Goal: Information Seeking & Learning: Learn about a topic

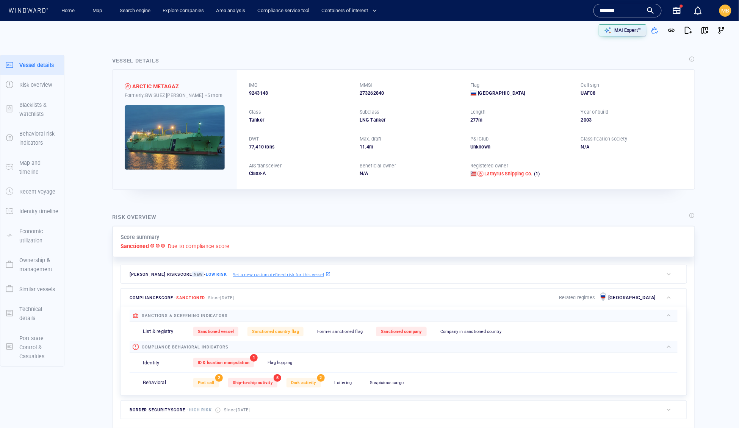
drag, startPoint x: 628, startPoint y: 11, endPoint x: 585, endPoint y: 9, distance: 42.9
click at [591, 9] on div "Name N/A IMO MMSI Call sign N/A Class N/A No positional data ******* Vessels (1…" at bounding box center [628, 11] width 74 height 6
paste input "**********"
type input "**********"
click at [642, 13] on div "**********" at bounding box center [627, 10] width 55 height 11
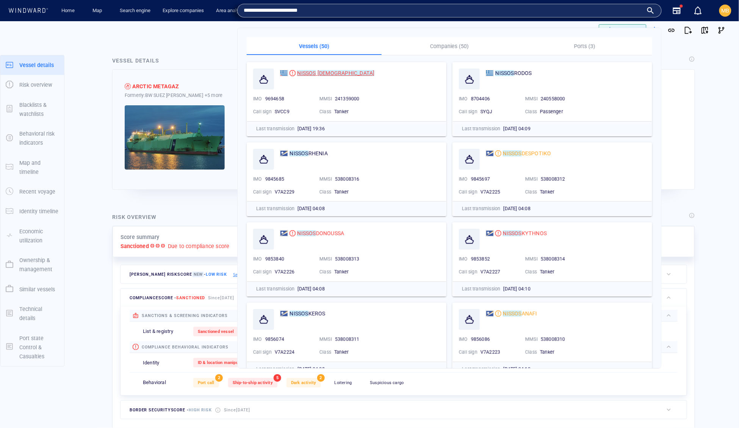
drag, startPoint x: 642, startPoint y: 13, endPoint x: 341, endPoint y: 71, distance: 306.2
click at [341, 71] on mark "CHRISTIANA" at bounding box center [346, 73] width 57 height 6
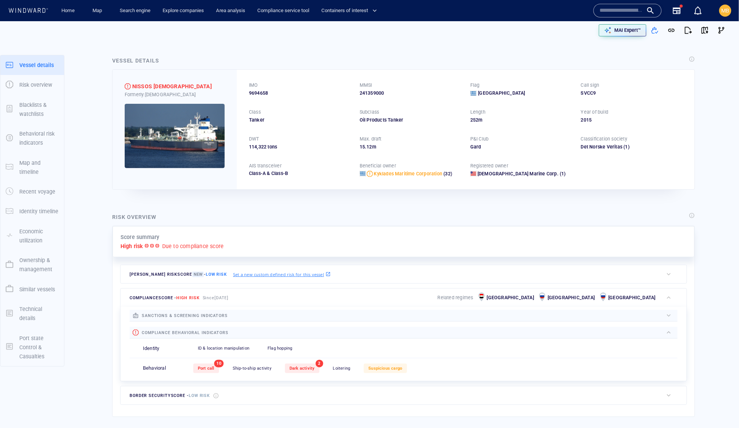
scroll to position [155873, 0]
click at [600, 13] on input "text" at bounding box center [621, 10] width 43 height 11
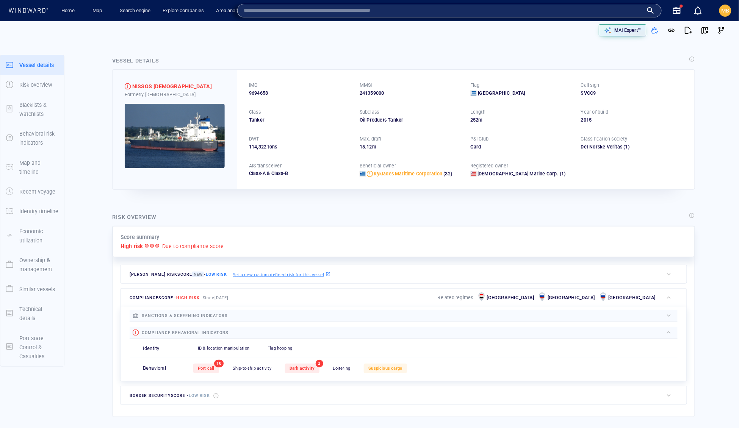
paste input "********"
type input "*******"
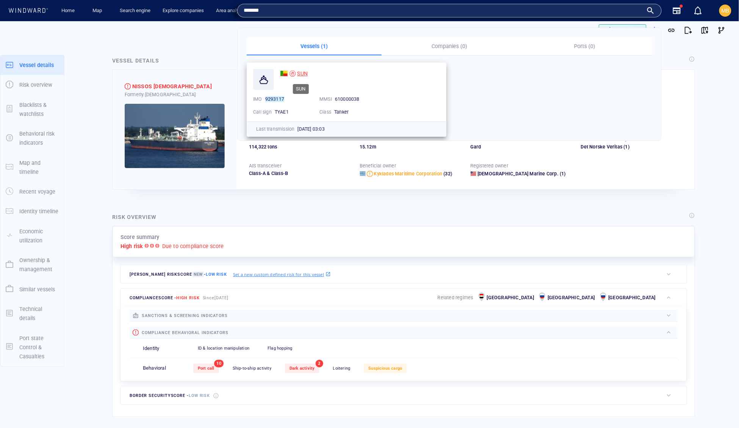
click at [301, 71] on span "SUN" at bounding box center [302, 74] width 11 height 6
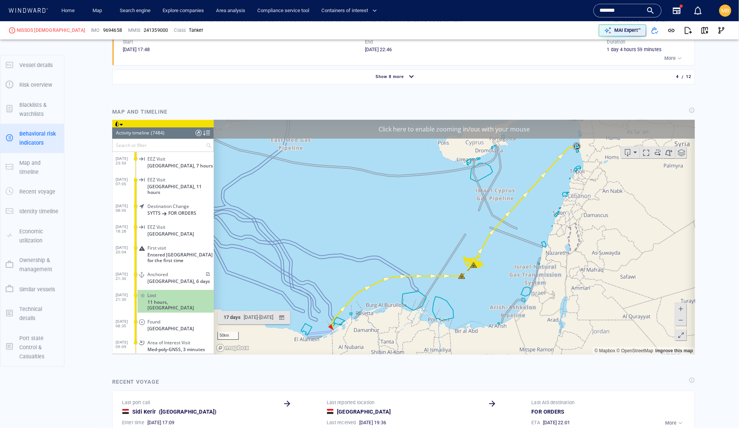
scroll to position [774, 0]
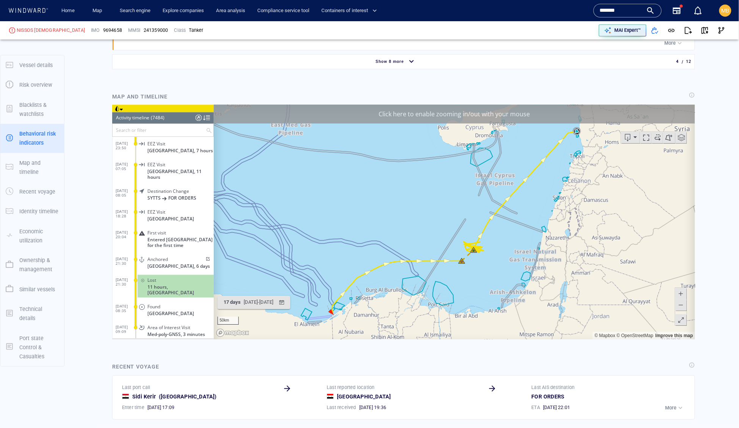
click at [404, 64] on span "Show 8 more" at bounding box center [390, 61] width 28 height 5
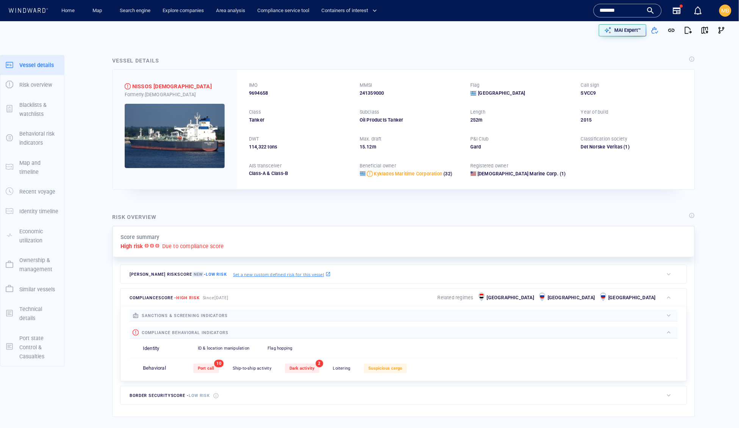
scroll to position [0, 0]
click at [701, 29] on span "button" at bounding box center [705, 31] width 8 height 8
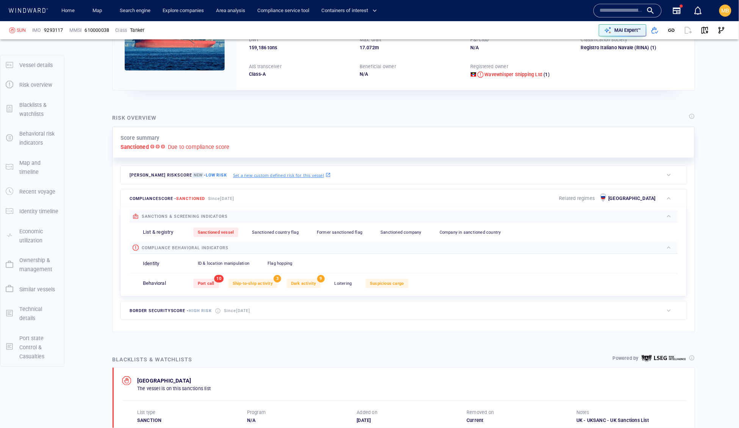
scroll to position [38, 0]
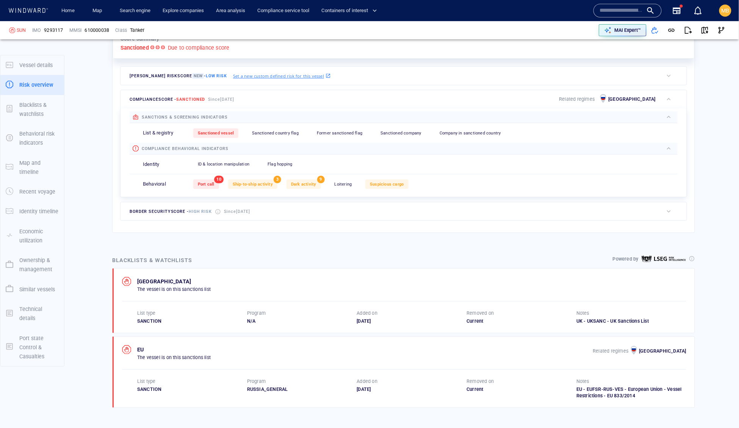
scroll to position [212, 0]
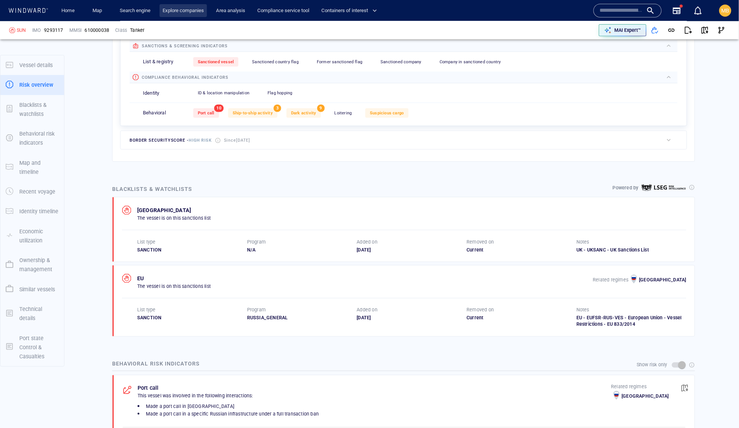
scroll to position [154330, 0]
click at [574, 31] on p "Related regimes" at bounding box center [578, 28] width 36 height 7
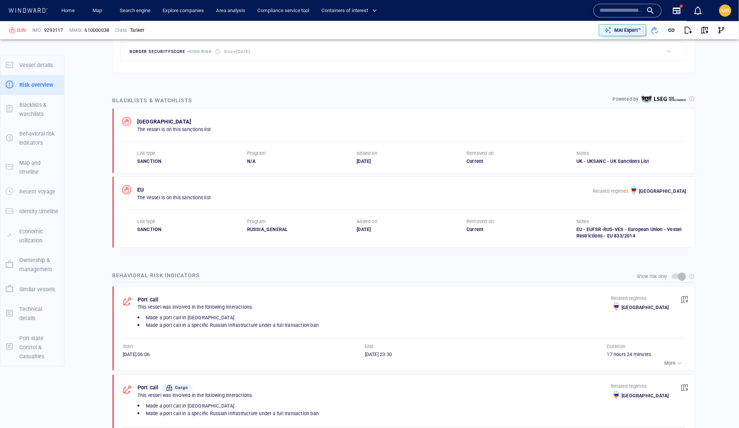
click at [574, 31] on p "Related regimes" at bounding box center [578, 28] width 36 height 7
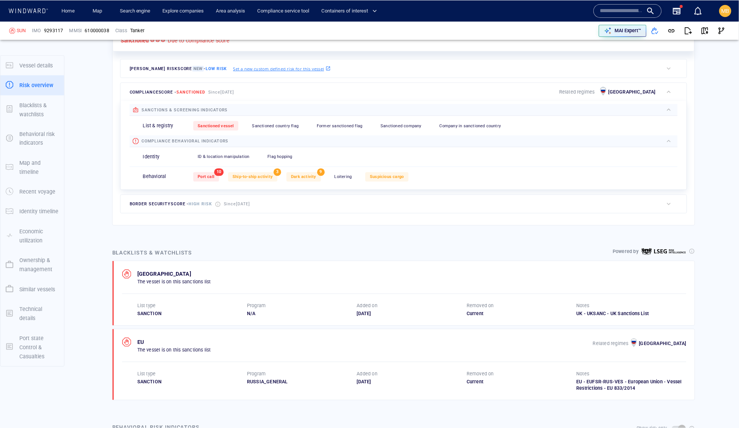
scroll to position [133, 0]
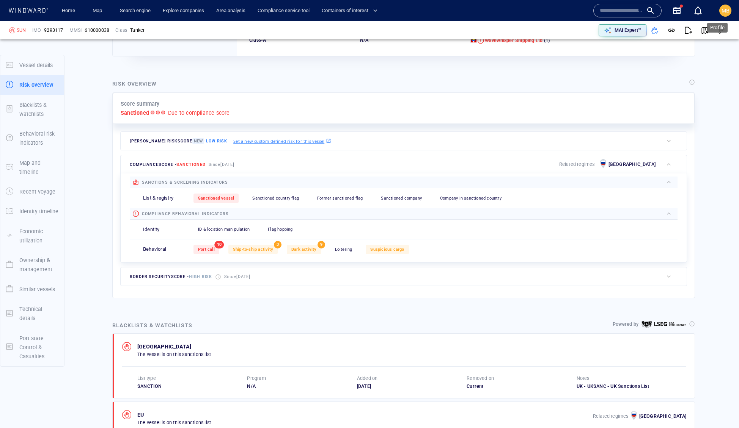
click at [727, 9] on span "MB" at bounding box center [725, 11] width 8 height 6
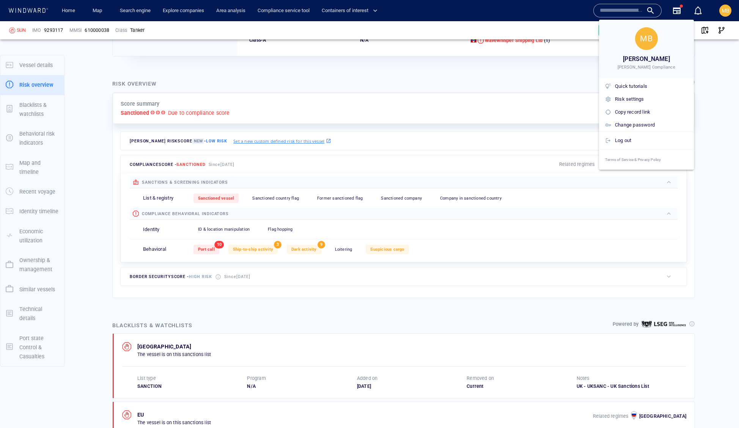
click at [166, 9] on div at bounding box center [369, 214] width 739 height 428
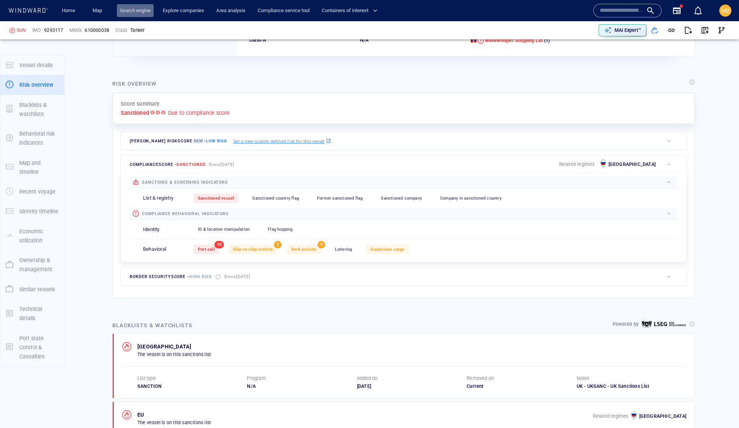
click at [154, 11] on link "Search engine" at bounding box center [135, 10] width 37 height 13
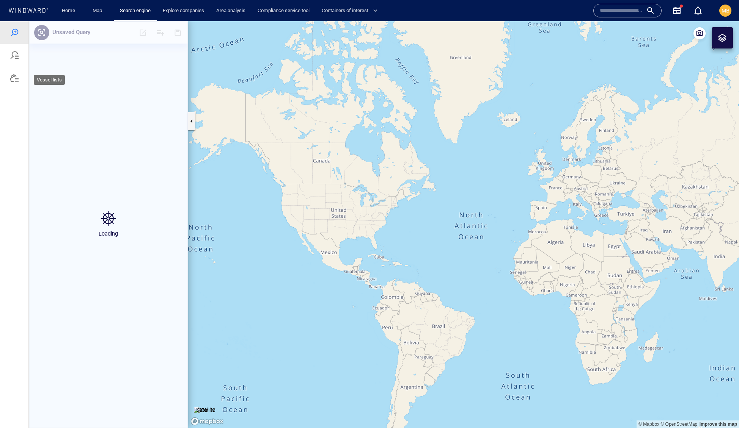
click at [14, 83] on div at bounding box center [14, 78] width 9 height 9
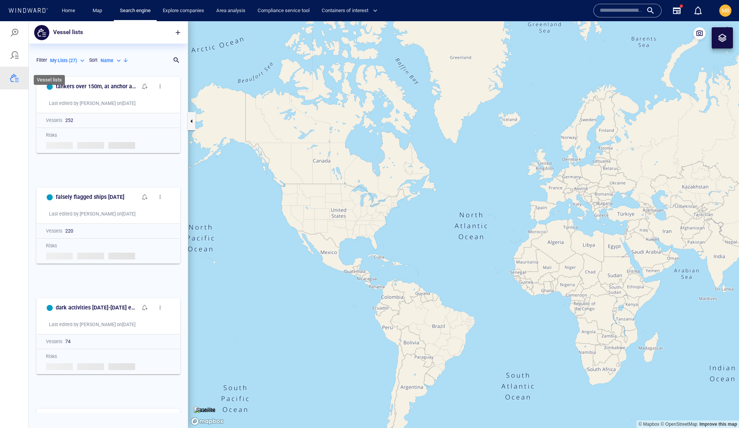
scroll to position [0, 0]
click at [17, 33] on div at bounding box center [14, 32] width 9 height 9
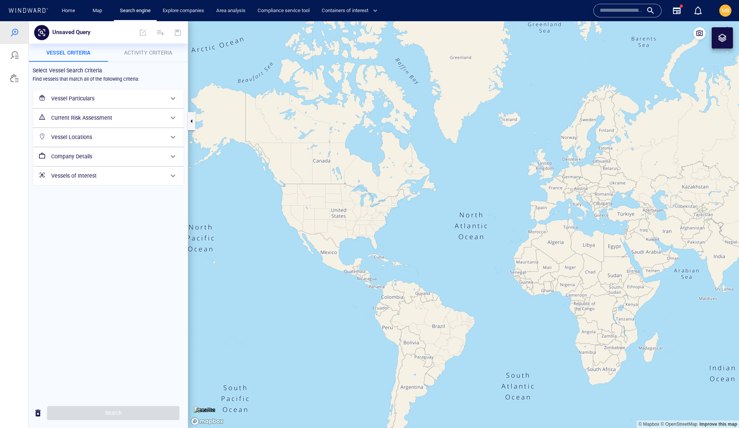
click at [88, 104] on h6 "Vessel Particulars" at bounding box center [107, 98] width 113 height 9
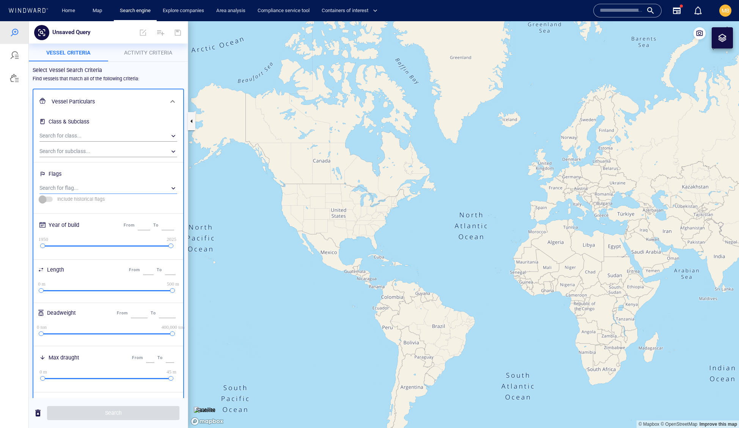
click at [74, 194] on div "​" at bounding box center [108, 188] width 138 height 11
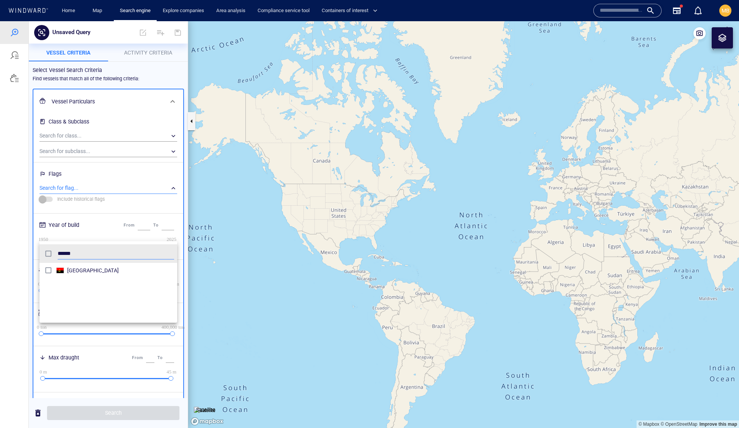
type input "******"
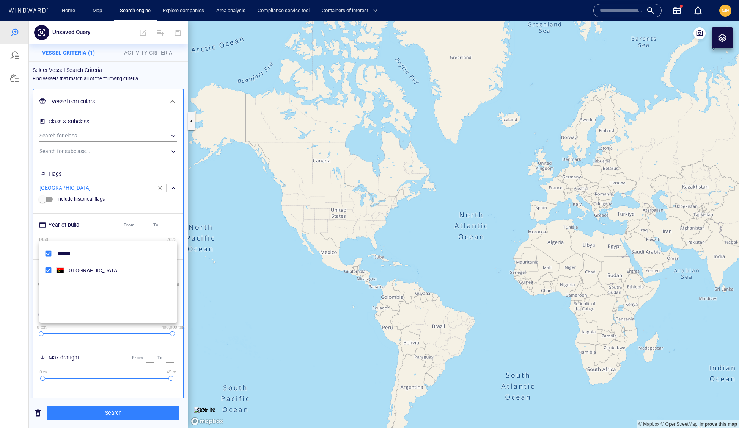
click at [110, 416] on div at bounding box center [369, 224] width 739 height 407
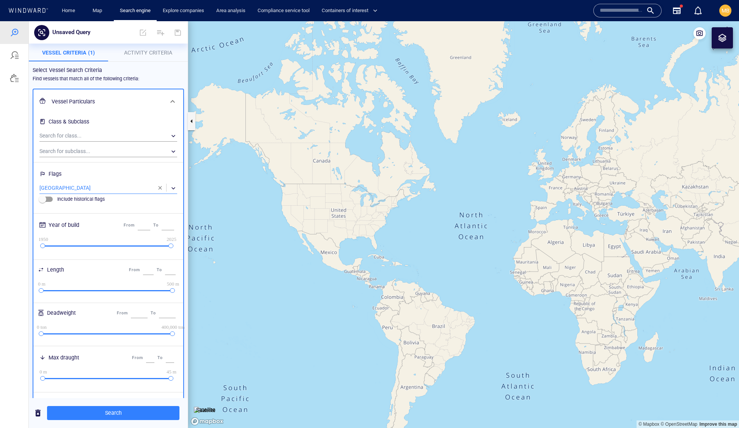
click at [110, 416] on span "Search" at bounding box center [113, 413] width 120 height 9
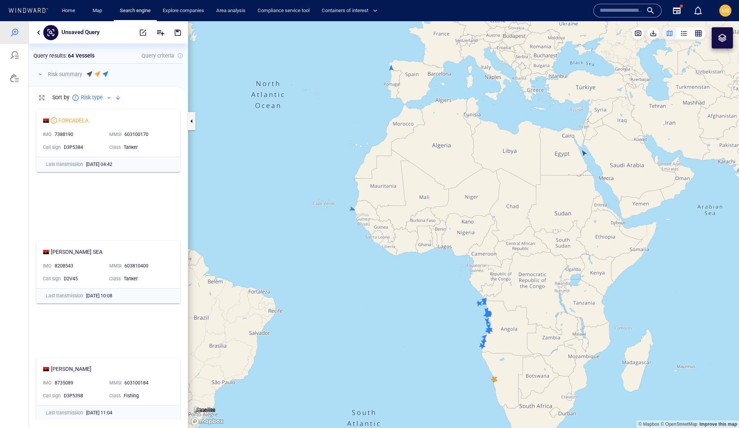
scroll to position [303, 0]
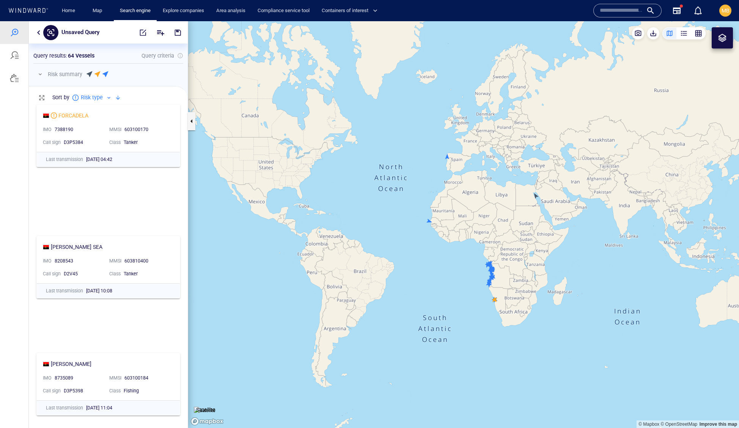
click at [448, 157] on canvas "Map" at bounding box center [463, 225] width 551 height 408
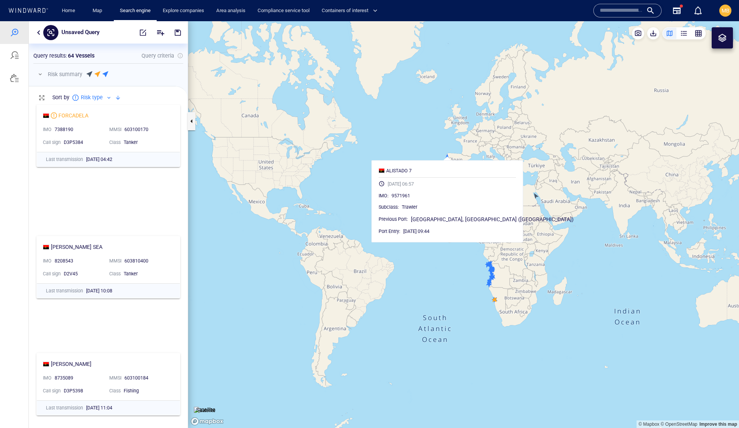
click at [454, 152] on canvas "Map" at bounding box center [463, 225] width 551 height 408
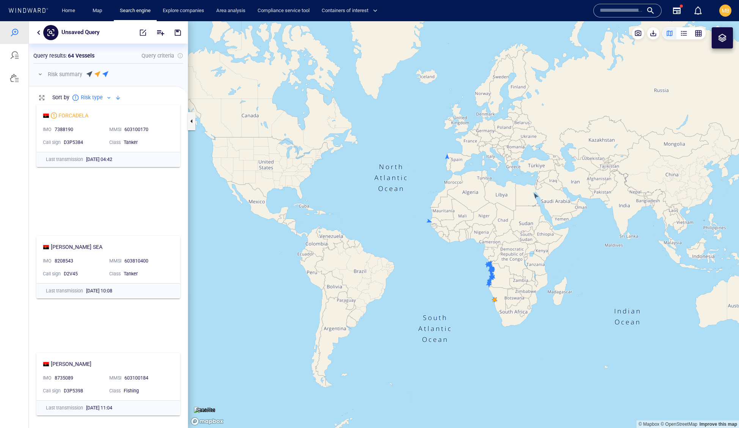
click at [535, 196] on canvas "Map" at bounding box center [463, 225] width 551 height 408
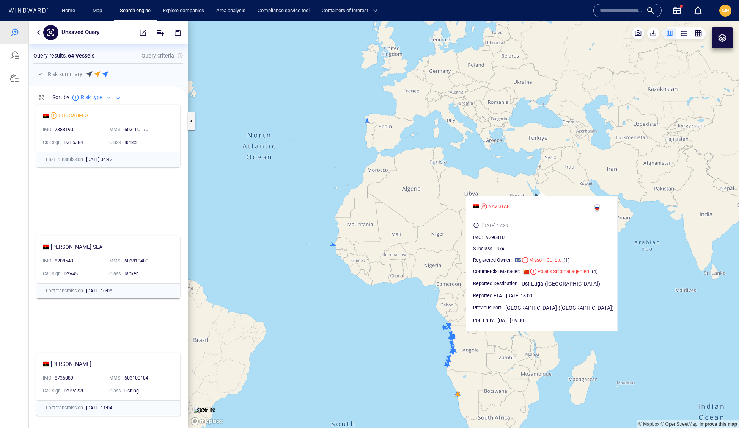
scroll to position [0, 0]
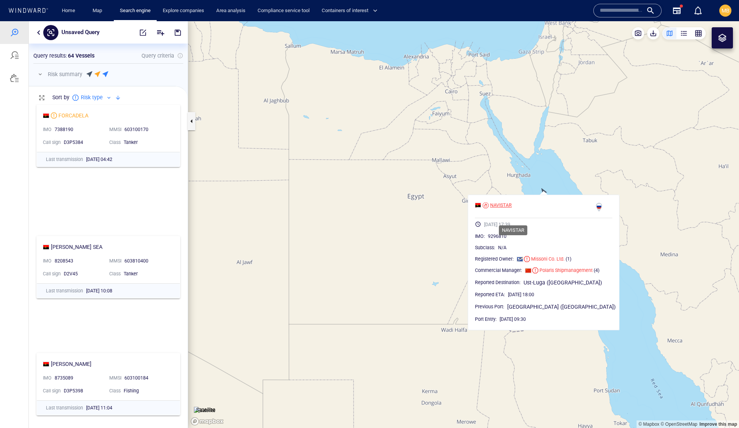
click at [512, 209] on div "NAVISTAR" at bounding box center [501, 205] width 22 height 7
click at [483, 178] on canvas "Map" at bounding box center [463, 225] width 551 height 408
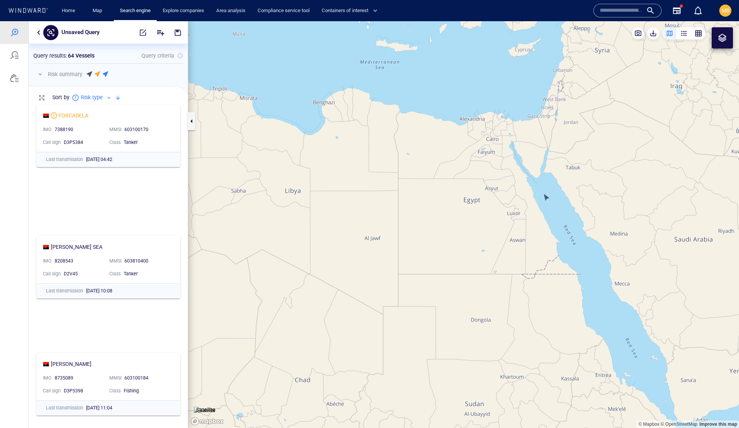
click at [546, 196] on canvas "Map" at bounding box center [463, 225] width 551 height 408
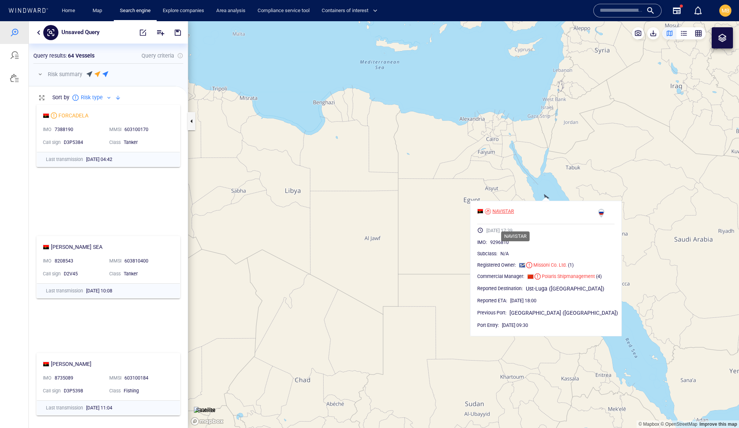
click at [514, 215] on div "NAVISTAR" at bounding box center [503, 211] width 22 height 7
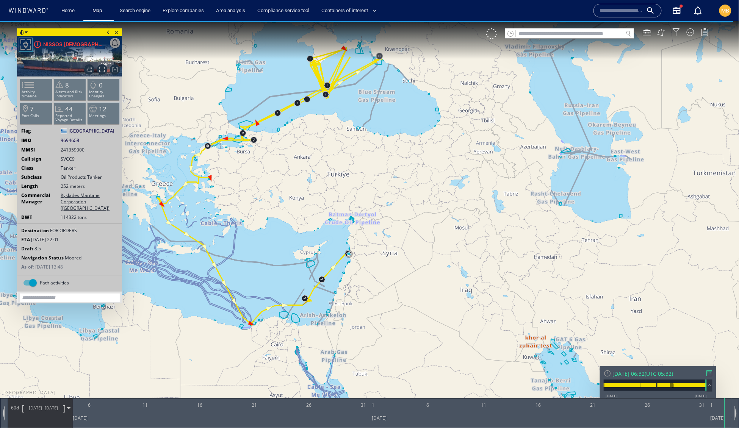
drag, startPoint x: 313, startPoint y: 283, endPoint x: 376, endPoint y: 268, distance: 65.1
click at [376, 268] on canvas "Map" at bounding box center [370, 221] width 740 height 400
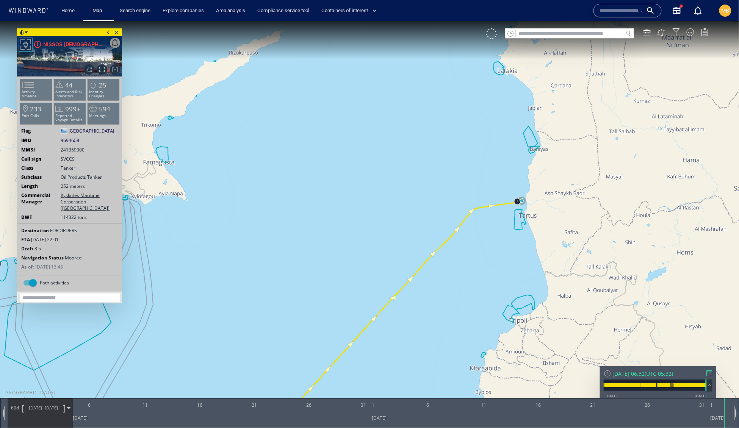
drag, startPoint x: 527, startPoint y: 202, endPoint x: 510, endPoint y: 204, distance: 16.8
click at [510, 204] on canvas "Map" at bounding box center [370, 221] width 740 height 400
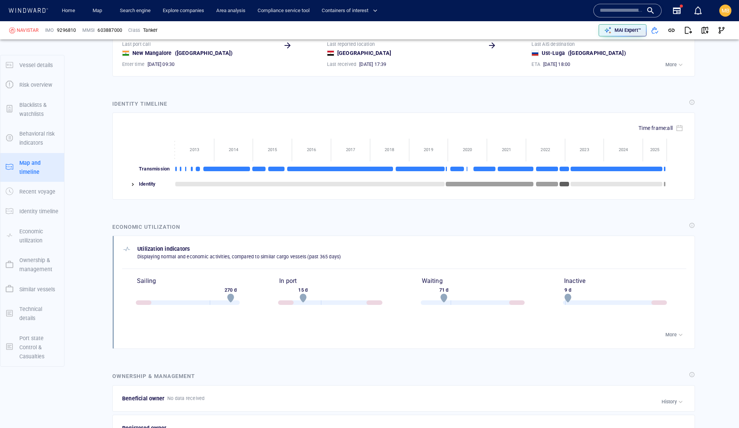
scroll to position [1207, 0]
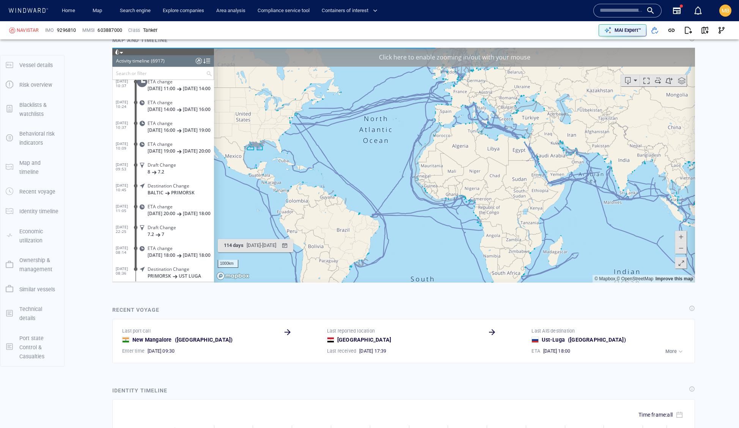
scroll to position [127, 0]
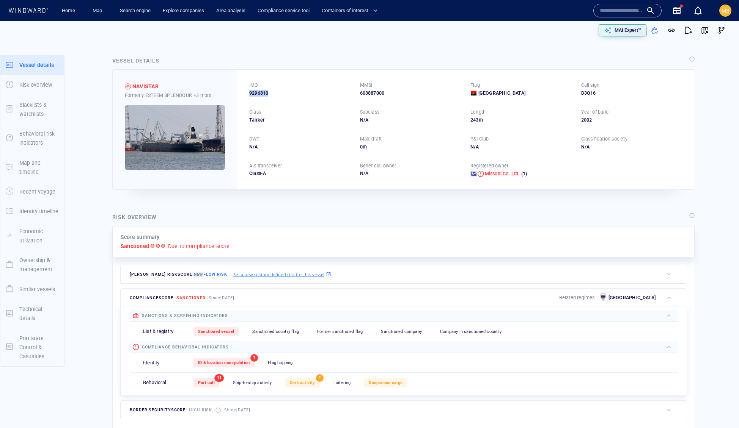
drag, startPoint x: 284, startPoint y: 105, endPoint x: 247, endPoint y: 105, distance: 37.2
click at [247, 105] on div "IMO 9296810 MMSI 603887000 Flag Angola Call sign D3Q16 Class Tanker Subclass N/…" at bounding box center [465, 129] width 457 height 119
copy span "9296810"
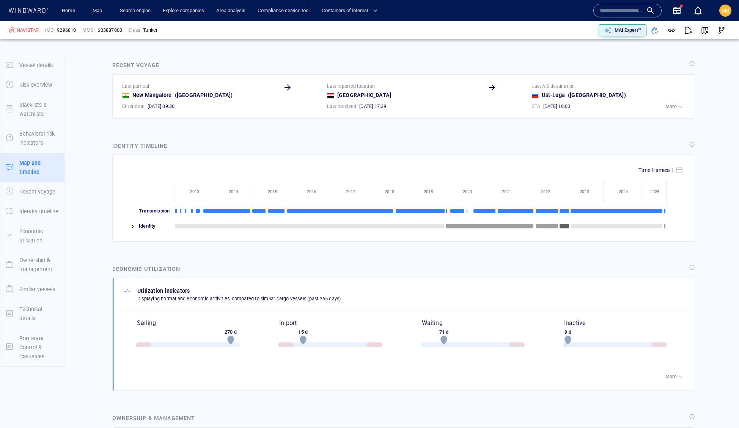
scroll to position [1172, 0]
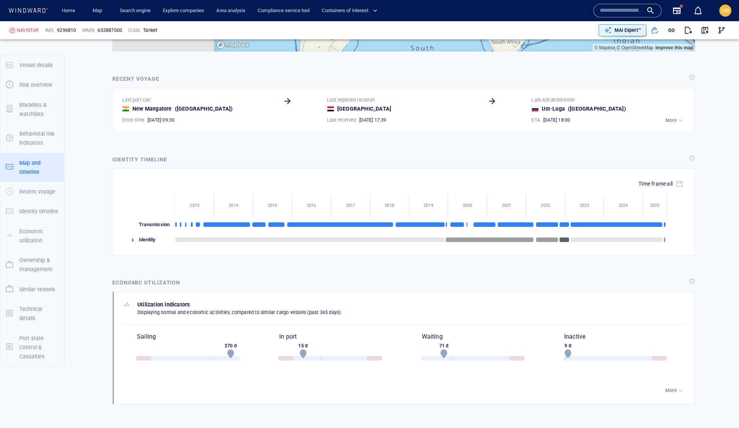
drag, startPoint x: 470, startPoint y: -39, endPoint x: 492, endPoint y: -85, distance: 50.5
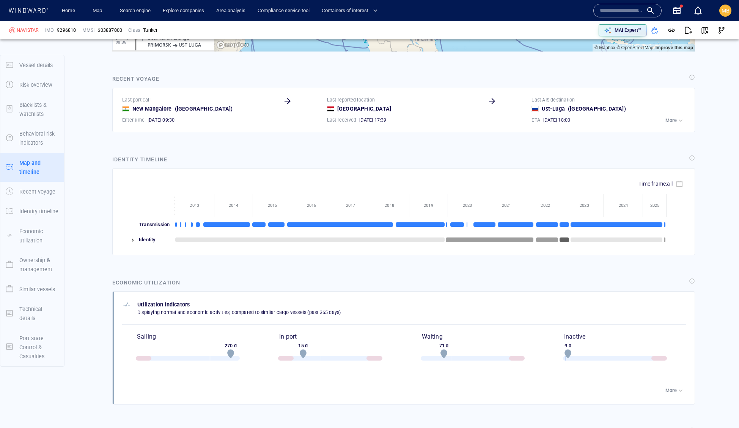
drag, startPoint x: 472, startPoint y: -26, endPoint x: 460, endPoint y: -67, distance: 43.1
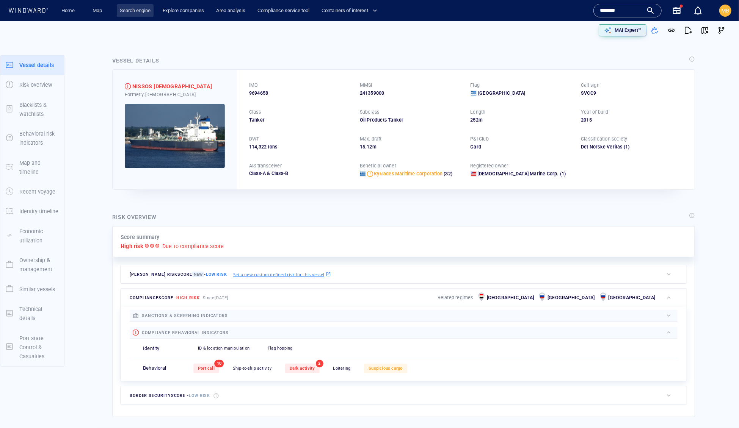
click at [154, 9] on link "Search engine" at bounding box center [135, 10] width 37 height 13
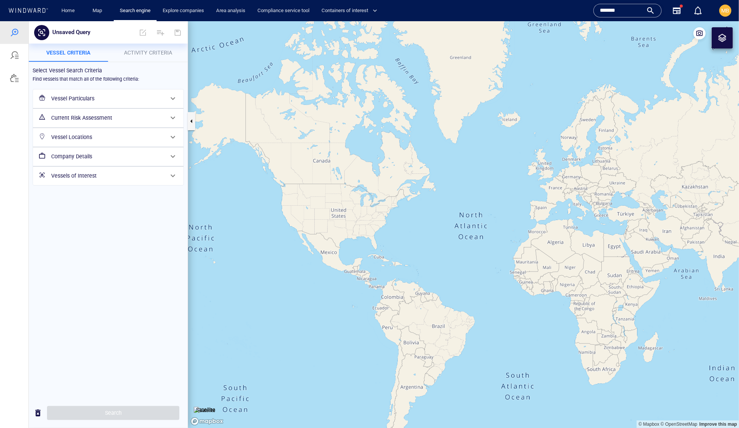
click at [81, 103] on h6 "Vessel Particulars" at bounding box center [107, 98] width 113 height 9
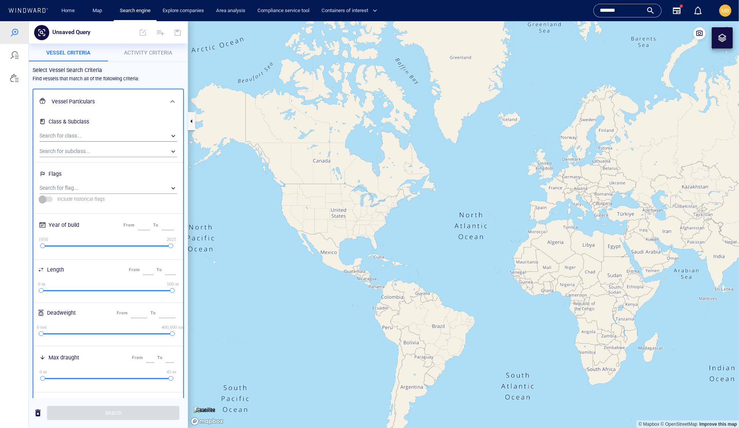
click at [96, 141] on div "​" at bounding box center [108, 135] width 138 height 11
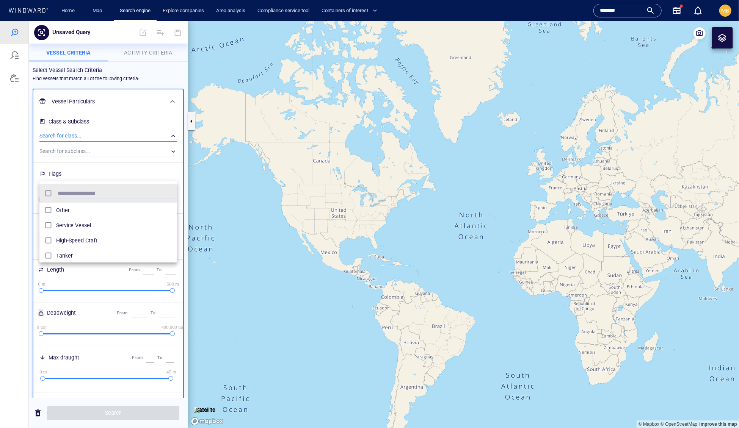
scroll to position [0, 0]
type input "****"
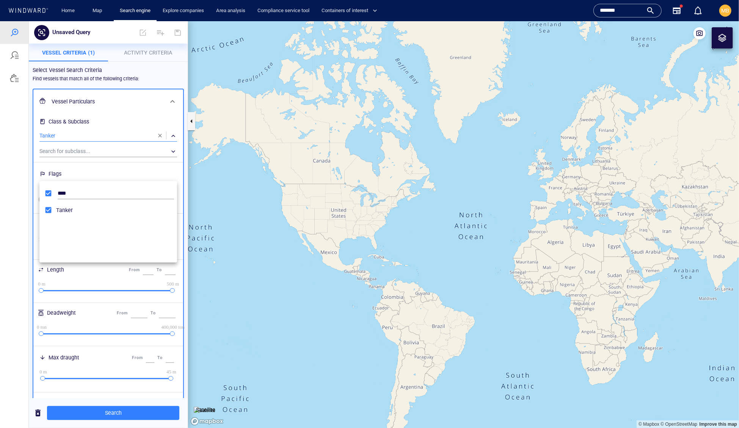
click at [134, 316] on div at bounding box center [369, 224] width 739 height 407
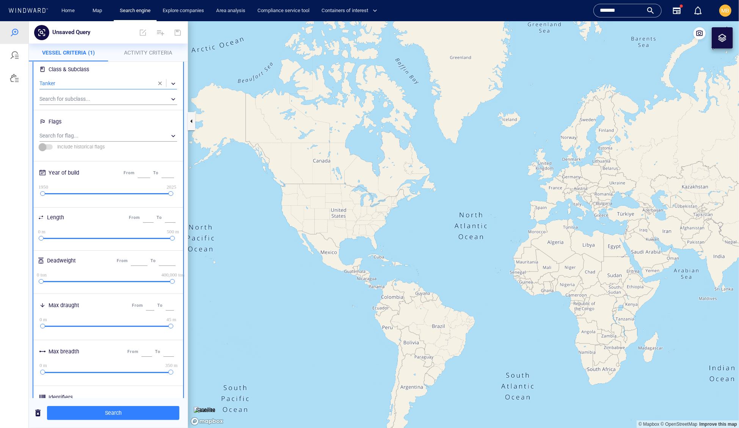
scroll to position [75, 0]
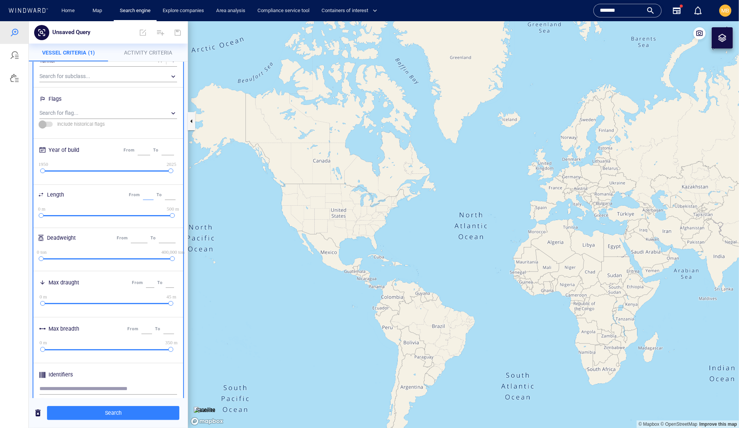
click at [143, 200] on input "*" at bounding box center [148, 195] width 11 height 10
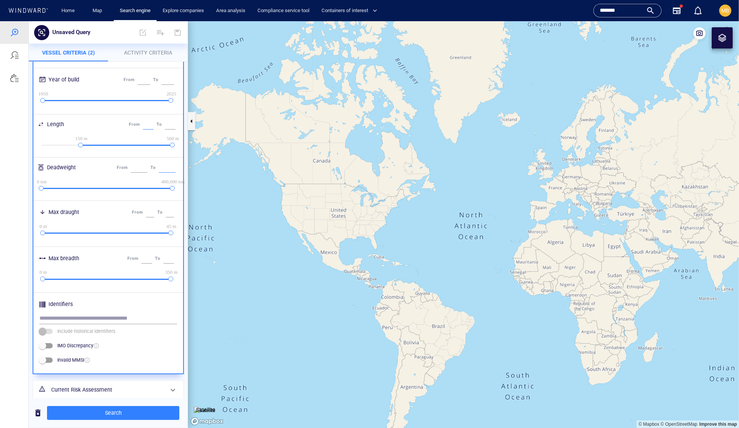
scroll to position [160, 0]
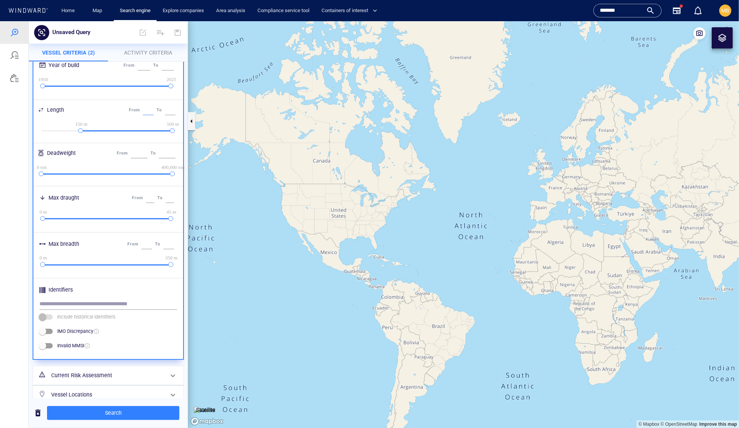
type input "***"
click at [146, 52] on span "Activity Criteria" at bounding box center [148, 52] width 48 height 6
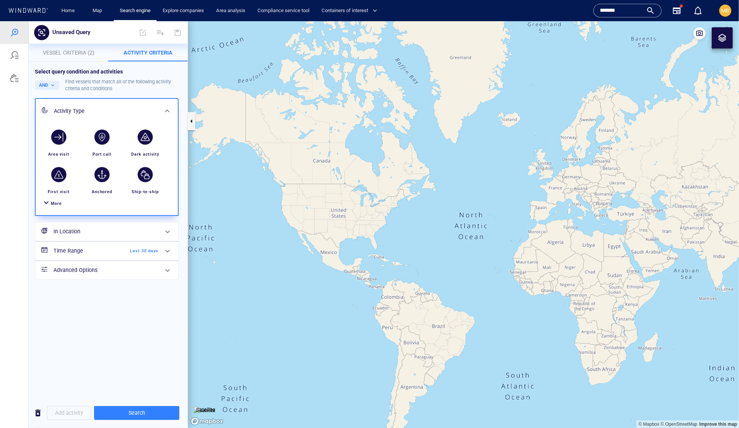
click at [100, 236] on h6 "In Location" at bounding box center [105, 231] width 105 height 9
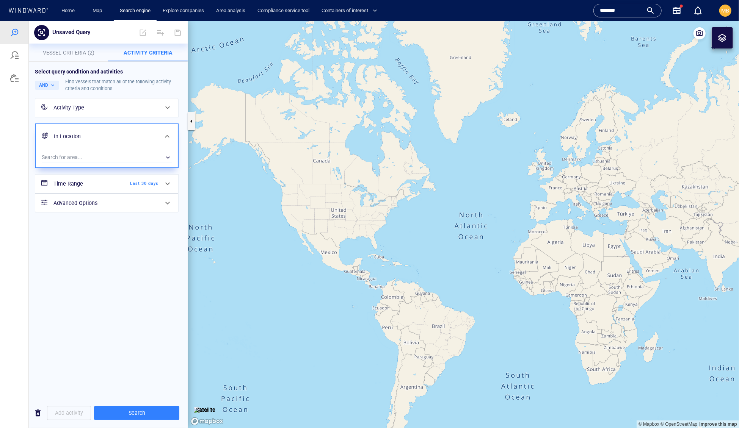
click at [105, 163] on div "​" at bounding box center [107, 157] width 130 height 11
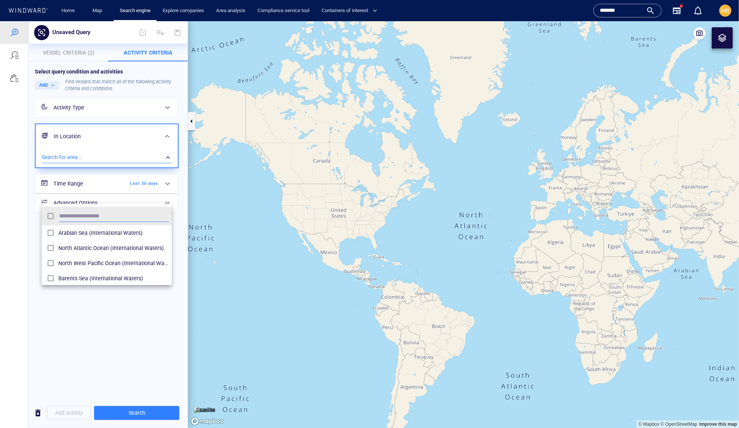
scroll to position [0, 0]
type input "**"
click at [99, 236] on span "khor [PERSON_NAME] test (Areas of Interest)" at bounding box center [113, 232] width 110 height 9
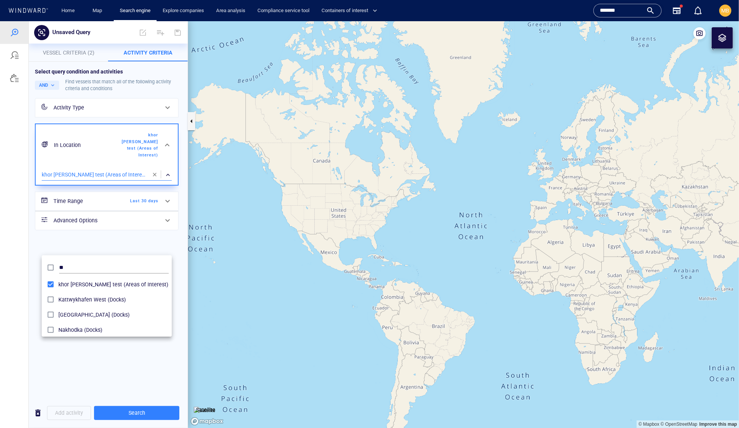
click at [151, 414] on div at bounding box center [369, 224] width 739 height 407
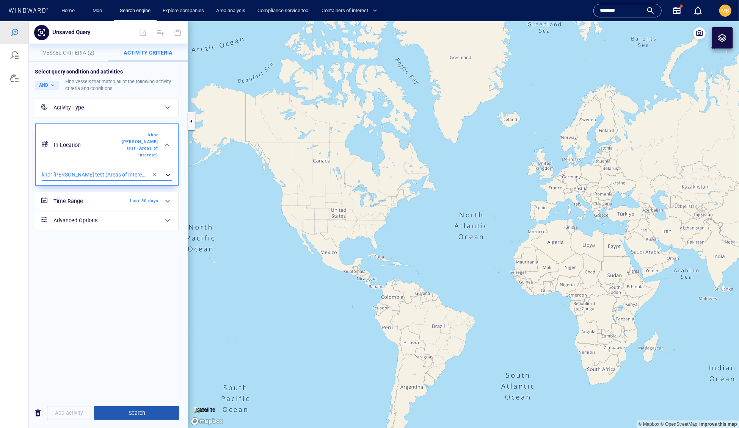
click at [151, 411] on span "Search" at bounding box center [136, 412] width 73 height 9
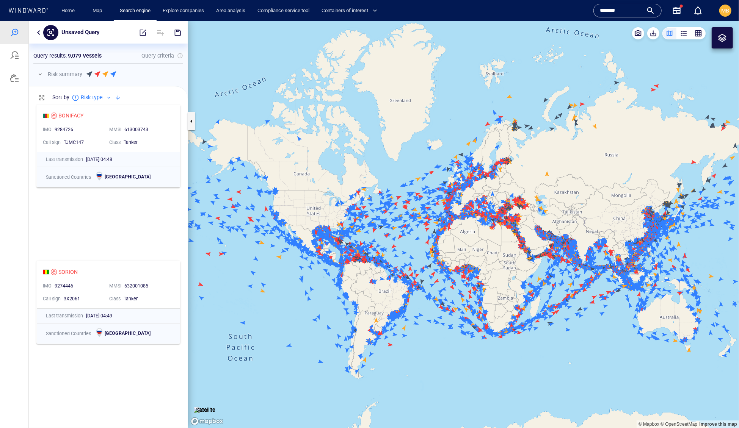
scroll to position [21, 0]
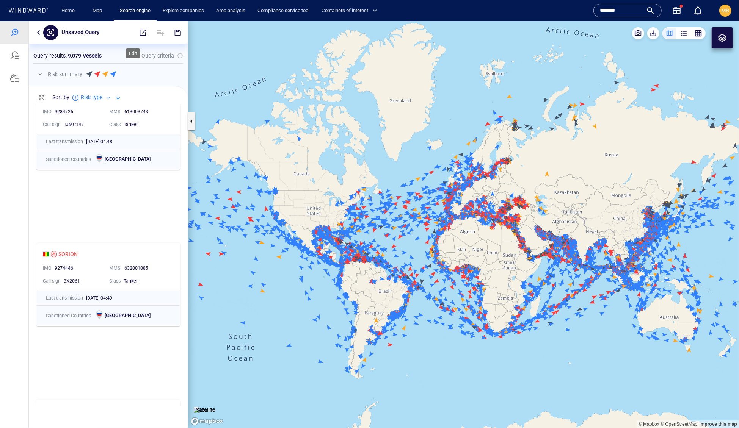
click at [139, 32] on span "button" at bounding box center [143, 32] width 8 height 8
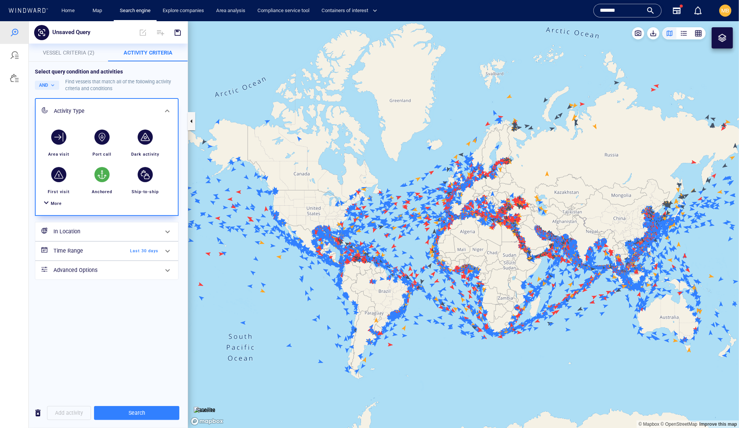
scroll to position [0, 0]
click at [116, 236] on h6 "In Location" at bounding box center [105, 231] width 105 height 9
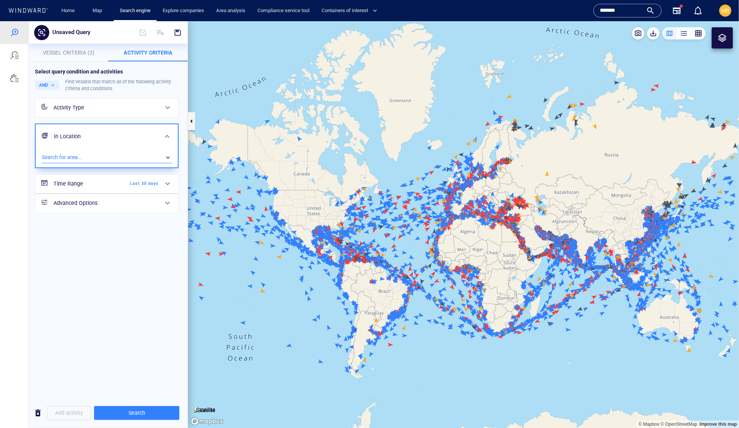
click at [110, 163] on div "​" at bounding box center [107, 157] width 130 height 11
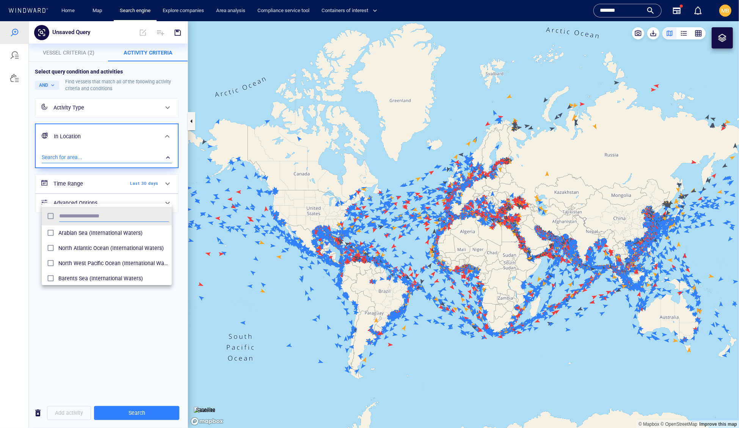
scroll to position [83, 130]
type input "***"
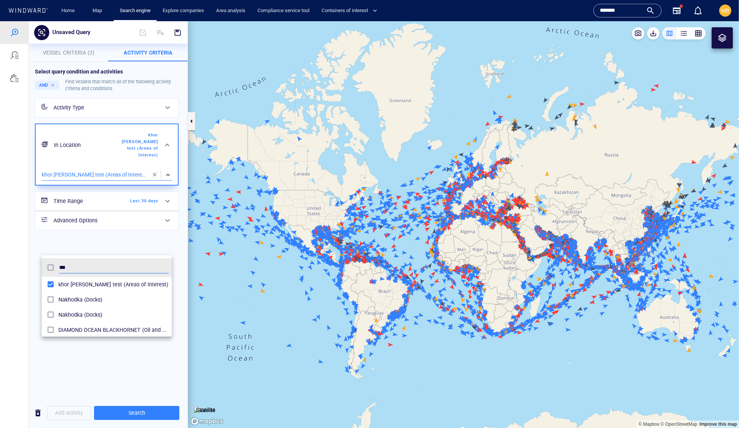
click at [146, 416] on div at bounding box center [369, 224] width 739 height 407
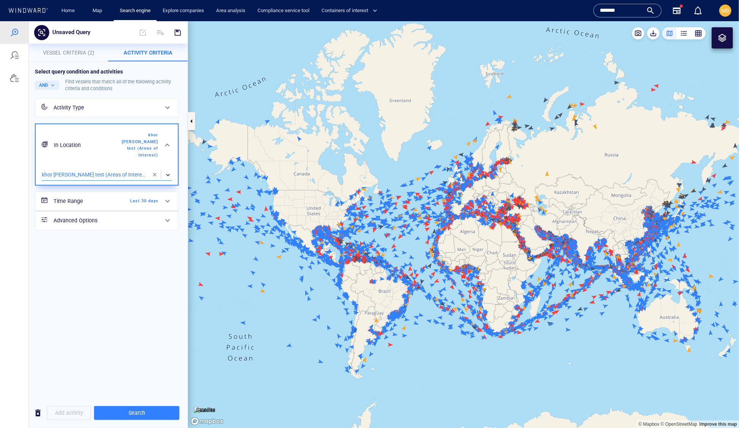
click at [146, 416] on span "Search" at bounding box center [136, 412] width 73 height 9
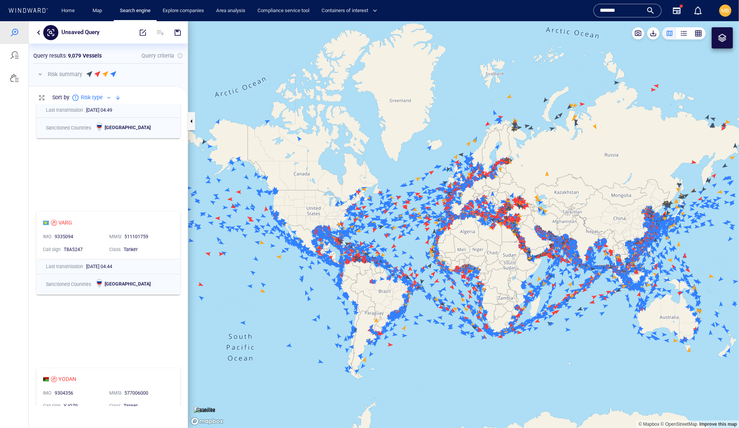
scroll to position [381, 0]
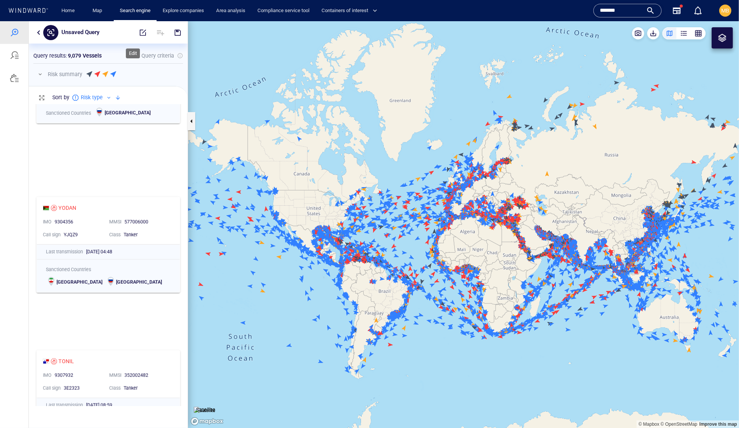
click at [139, 32] on span "button" at bounding box center [143, 32] width 8 height 8
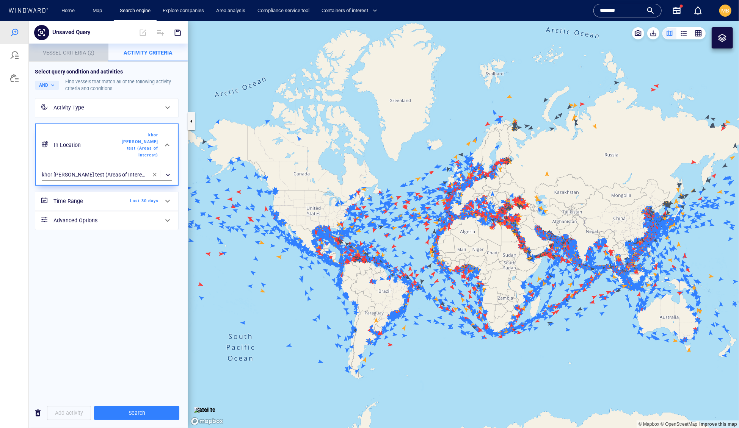
click at [74, 48] on p "Vessel Criteria (2)" at bounding box center [68, 52] width 71 height 9
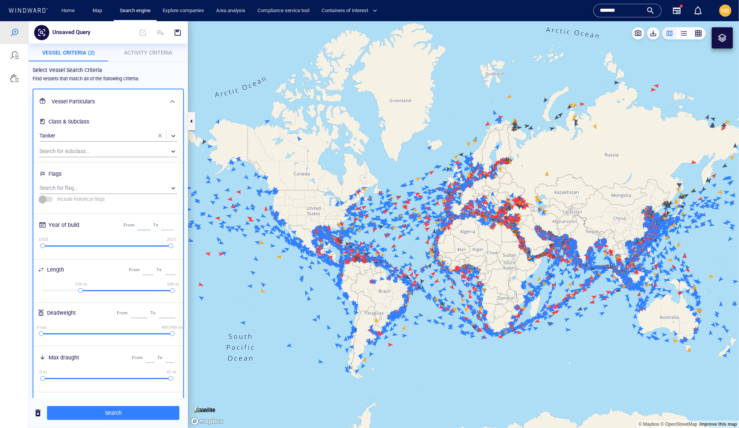
scroll to position [0, 0]
click at [120, 414] on span "Search" at bounding box center [113, 412] width 120 height 9
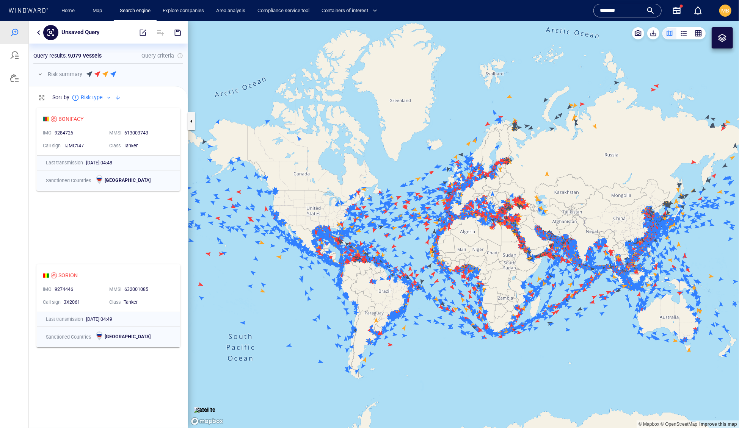
scroll to position [0, 0]
click at [139, 31] on span "button" at bounding box center [143, 32] width 8 height 8
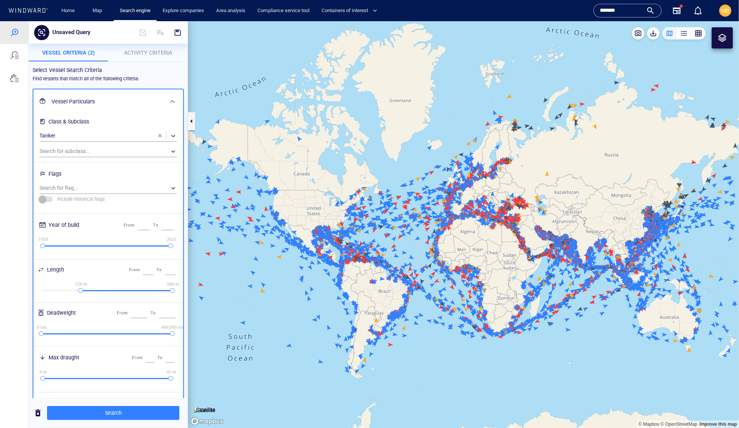
click at [138, 31] on span at bounding box center [143, 32] width 17 height 18
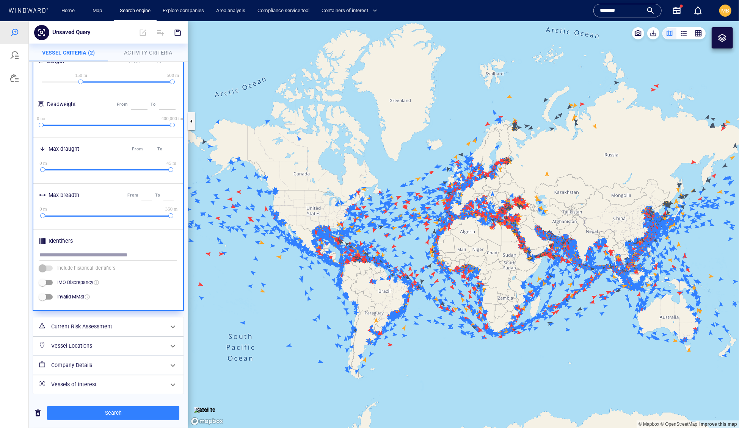
scroll to position [416, 0]
click at [140, 52] on span "Activity Criteria" at bounding box center [148, 52] width 48 height 6
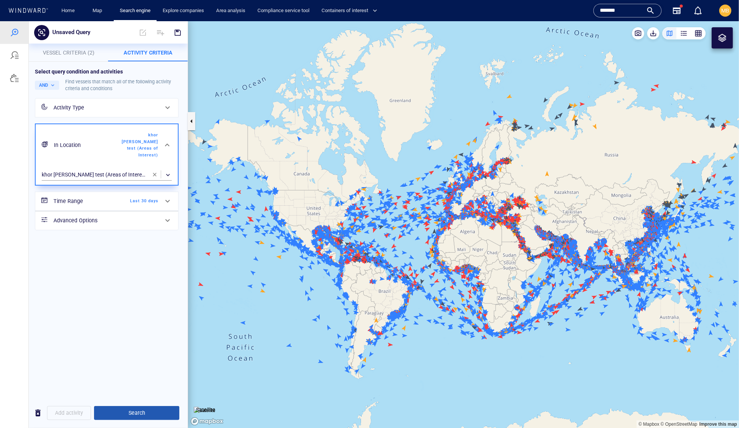
click at [144, 415] on span "Search" at bounding box center [136, 412] width 73 height 9
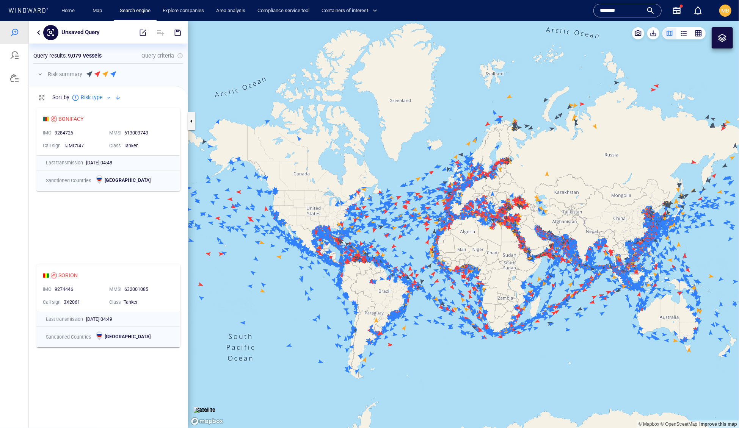
scroll to position [302, 158]
click at [15, 82] on div at bounding box center [14, 77] width 9 height 9
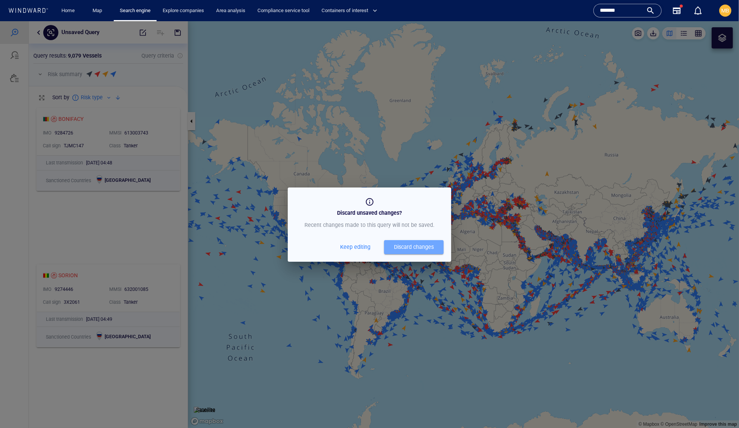
click at [397, 252] on div "Discard changes" at bounding box center [414, 246] width 40 height 9
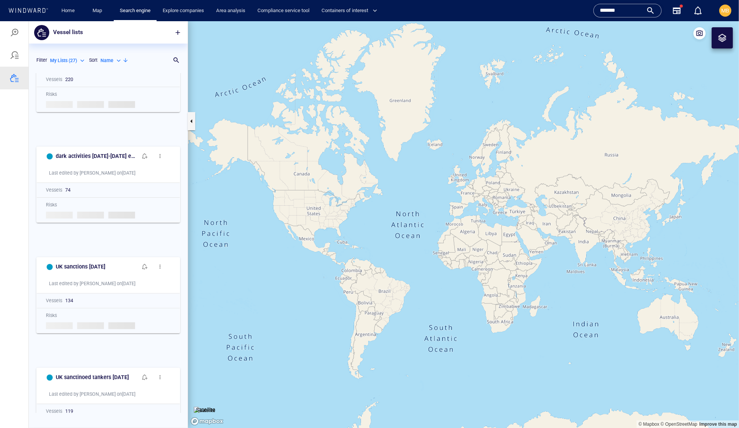
scroll to position [195, 0]
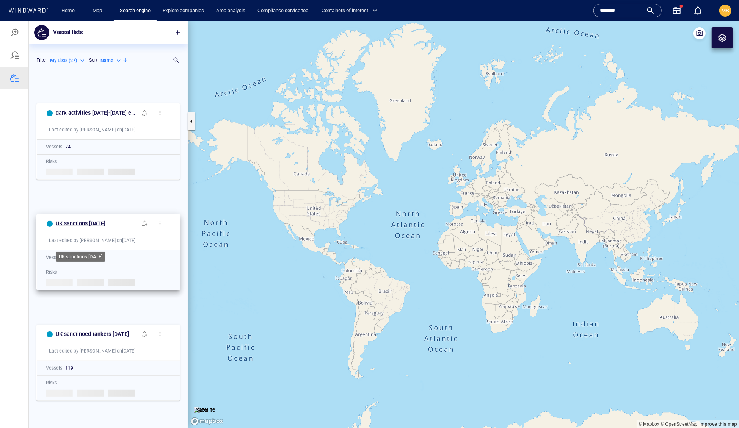
click at [105, 228] on h6 "UK sanctions [DATE]" at bounding box center [81, 223] width 50 height 9
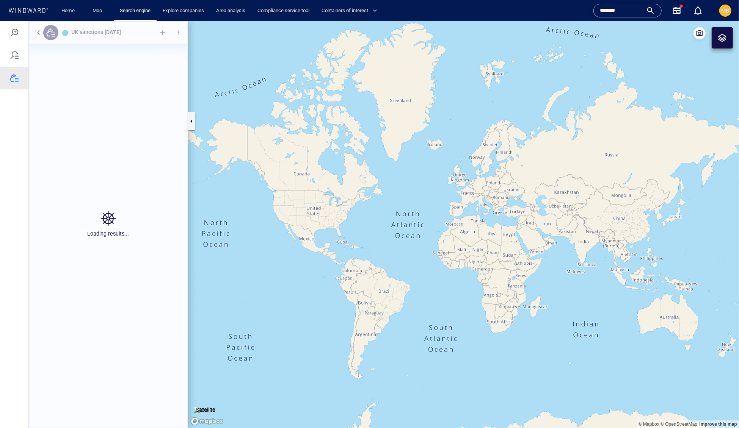
scroll to position [341, 158]
click at [16, 82] on div at bounding box center [14, 77] width 9 height 9
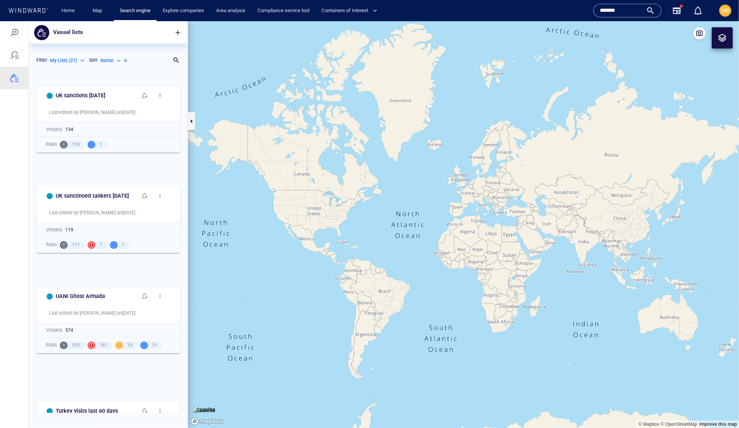
scroll to position [340, 0]
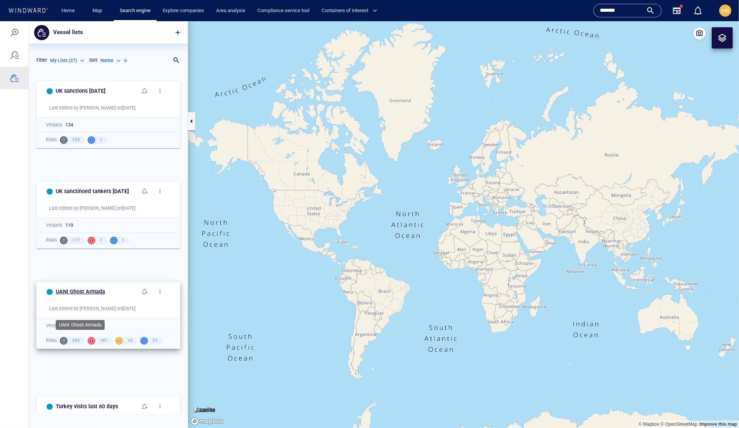
click at [105, 297] on h6 "UANI Ghost Armada" at bounding box center [80, 291] width 49 height 9
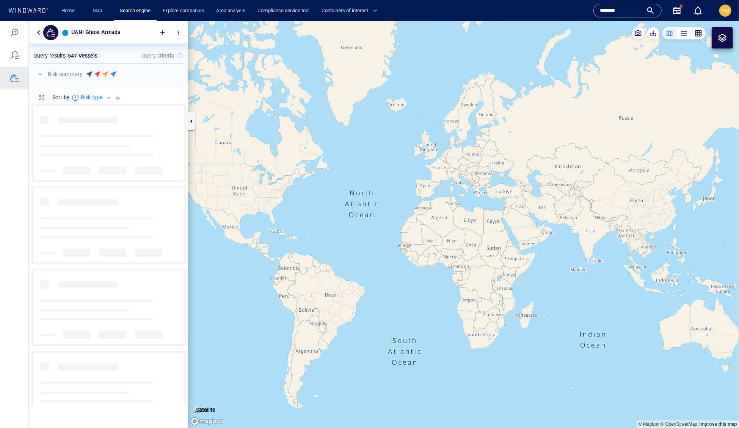
scroll to position [302, 158]
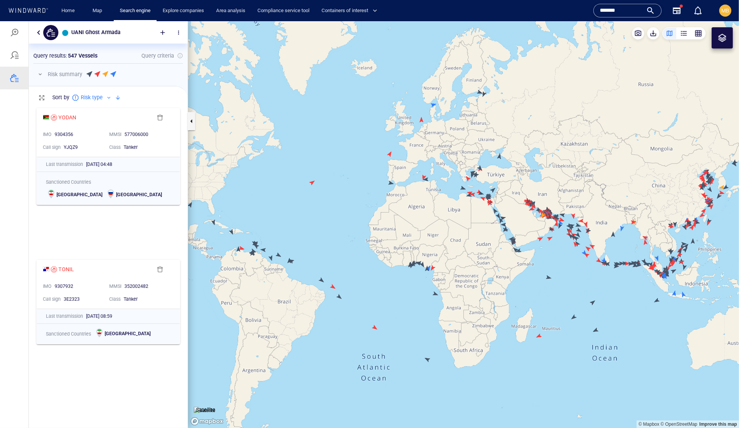
drag, startPoint x: 466, startPoint y: 217, endPoint x: 463, endPoint y: 287, distance: 70.6
click at [463, 282] on canvas "Map" at bounding box center [463, 225] width 551 height 408
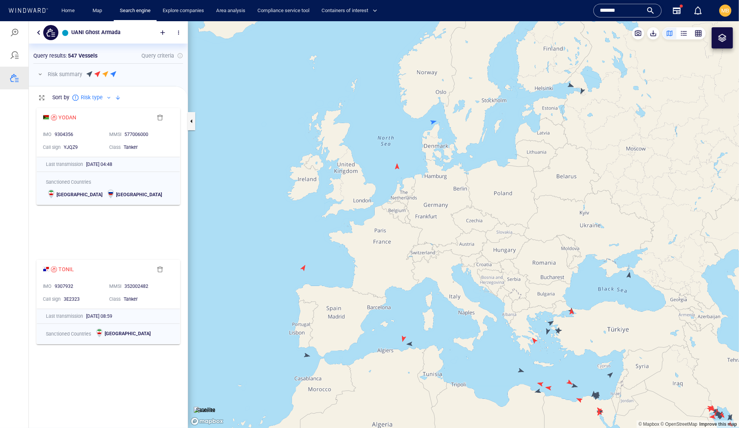
click at [397, 165] on canvas "Map" at bounding box center [463, 225] width 551 height 408
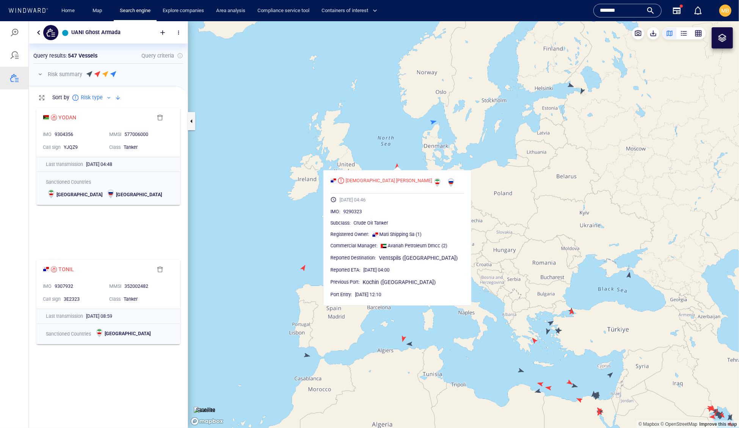
click at [583, 91] on canvas "Map" at bounding box center [463, 225] width 551 height 408
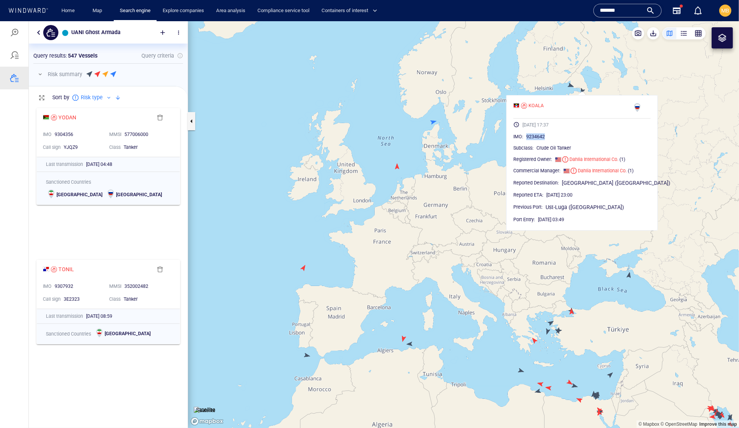
drag, startPoint x: 573, startPoint y: 153, endPoint x: 539, endPoint y: 154, distance: 33.4
click at [539, 140] on div "9234642" at bounding box center [588, 137] width 124 height 8
copy span "9234642"
click at [437, 110] on canvas "Map" at bounding box center [463, 225] width 551 height 408
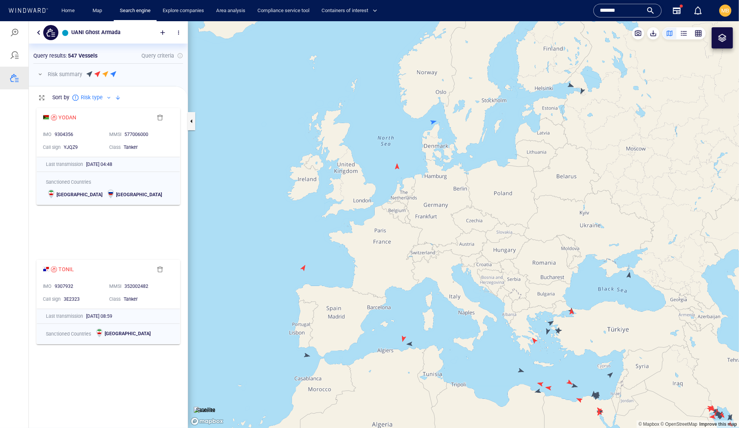
drag, startPoint x: 355, startPoint y: 288, endPoint x: 373, endPoint y: 223, distance: 67.0
click at [372, 226] on canvas "Map" at bounding box center [463, 225] width 551 height 408
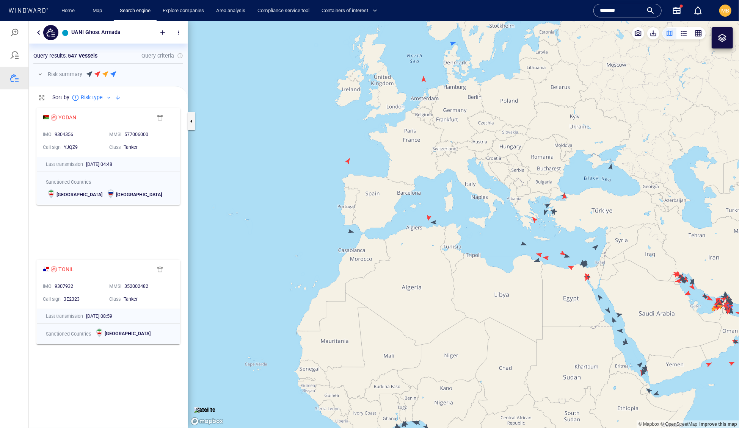
click at [351, 230] on canvas "Map" at bounding box center [463, 225] width 551 height 408
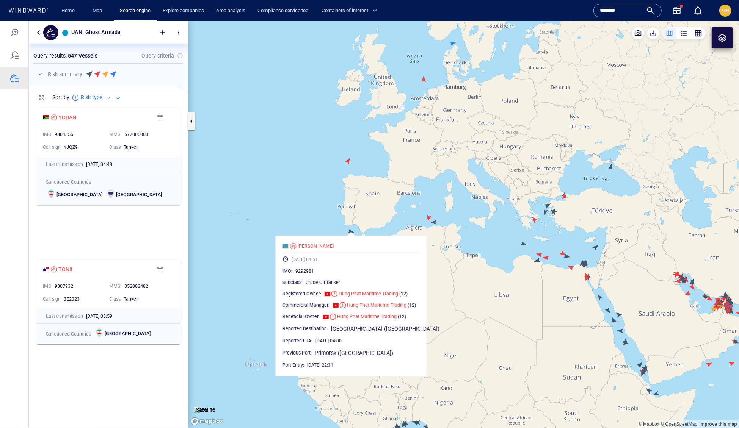
click at [450, 217] on canvas "Map" at bounding box center [463, 225] width 551 height 408
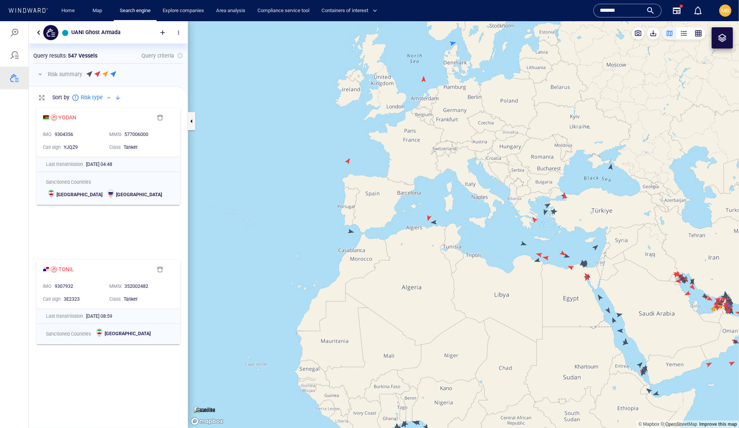
click at [434, 222] on canvas "Map" at bounding box center [463, 225] width 551 height 408
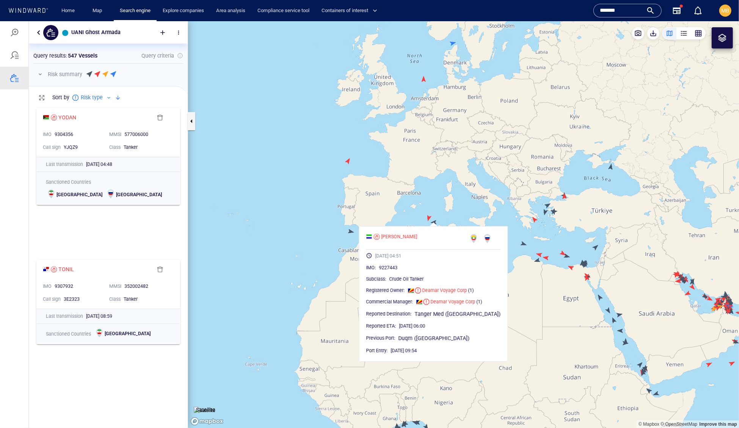
click at [428, 215] on canvas "Map" at bounding box center [463, 225] width 551 height 408
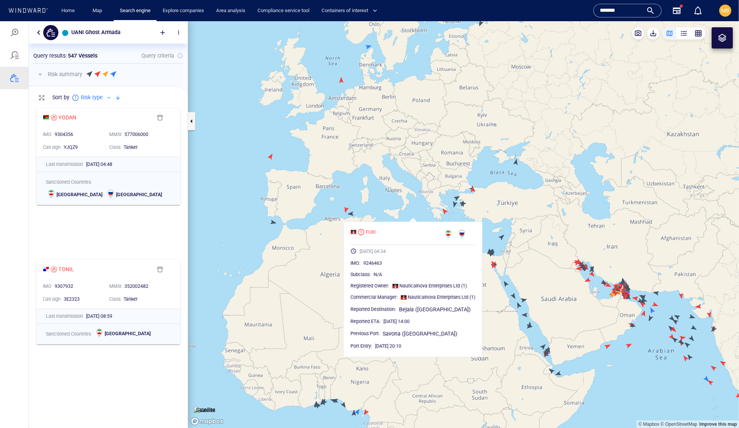
drag, startPoint x: 560, startPoint y: 217, endPoint x: 469, endPoint y: 208, distance: 92.2
click at [469, 208] on canvas "Map" at bounding box center [463, 225] width 551 height 408
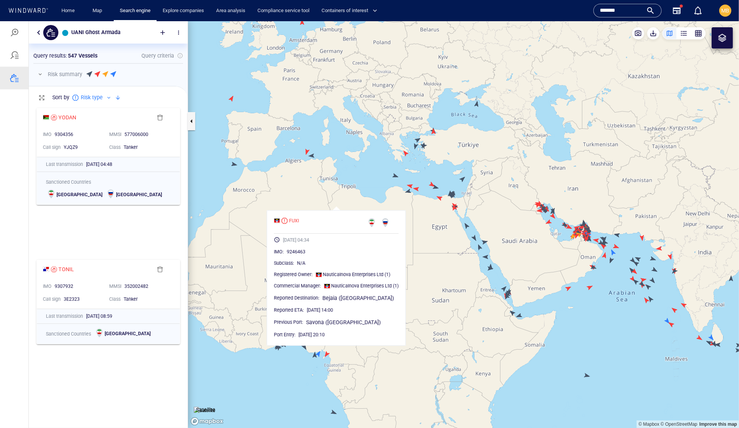
drag, startPoint x: 471, startPoint y: 232, endPoint x: 437, endPoint y: 168, distance: 72.3
click at [437, 168] on canvas "Map" at bounding box center [463, 225] width 551 height 408
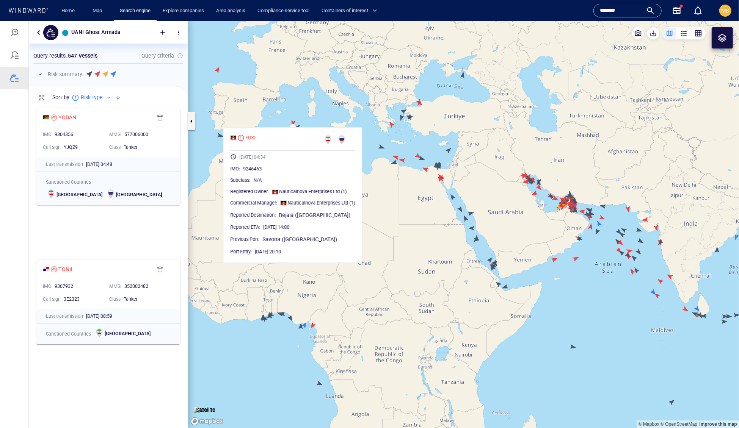
drag, startPoint x: 536, startPoint y: 209, endPoint x: 477, endPoint y: 205, distance: 59.3
click at [478, 205] on canvas "Map" at bounding box center [463, 225] width 551 height 408
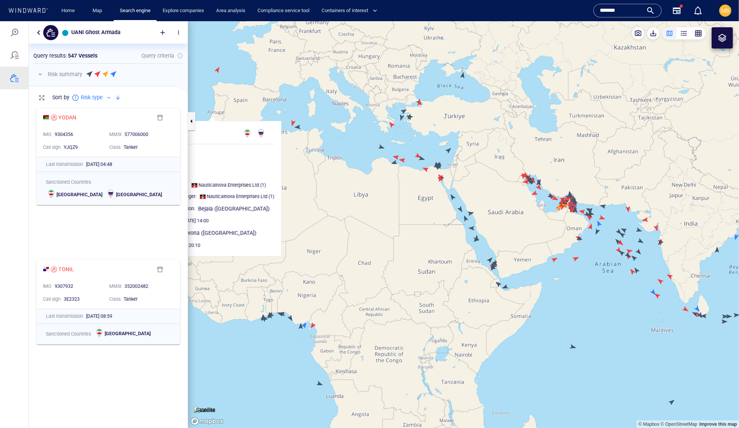
click at [477, 205] on canvas "Map" at bounding box center [463, 225] width 551 height 408
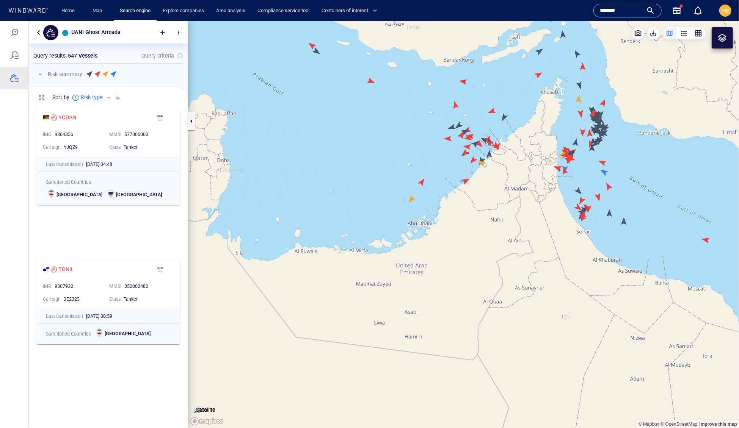
drag, startPoint x: 567, startPoint y: 156, endPoint x: 527, endPoint y: 197, distance: 57.4
click at [528, 197] on canvas "Map" at bounding box center [463, 225] width 551 height 408
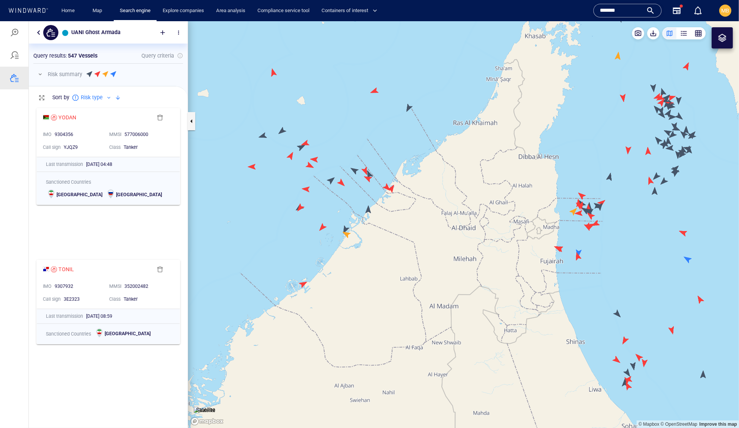
click at [345, 228] on canvas "Map" at bounding box center [463, 225] width 551 height 408
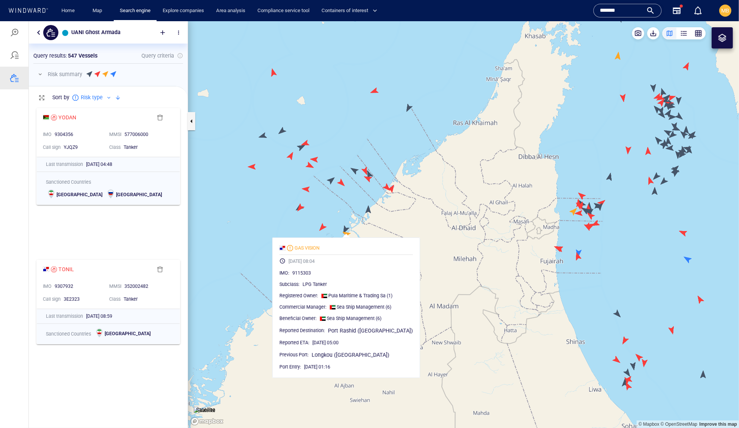
click at [399, 204] on canvas "Map" at bounding box center [463, 225] width 551 height 408
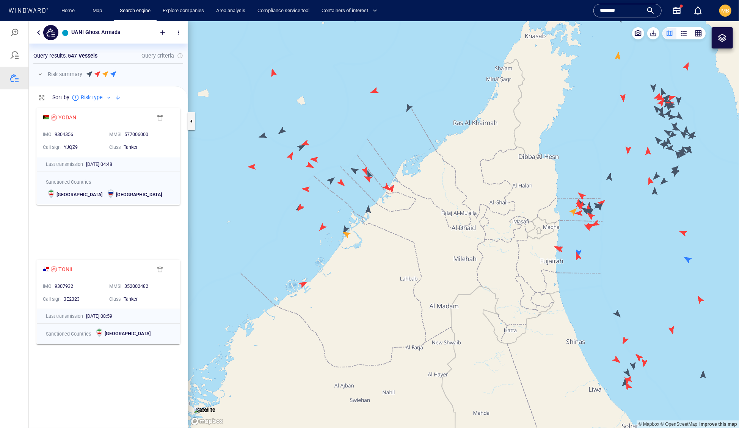
click at [369, 208] on canvas "Map" at bounding box center [463, 225] width 551 height 408
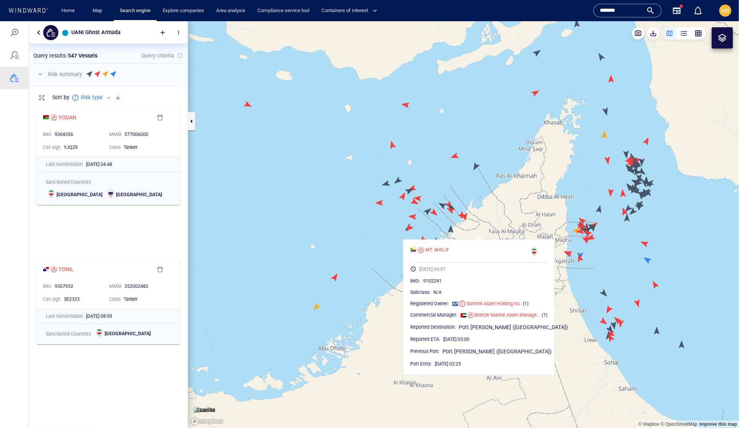
drag, startPoint x: 610, startPoint y: 273, endPoint x: 508, endPoint y: 229, distance: 111.2
click at [508, 229] on canvas "Map" at bounding box center [463, 225] width 551 height 408
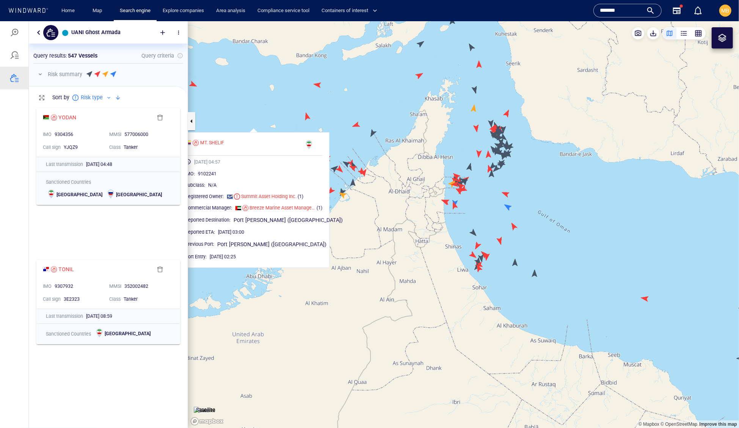
scroll to position [0, 0]
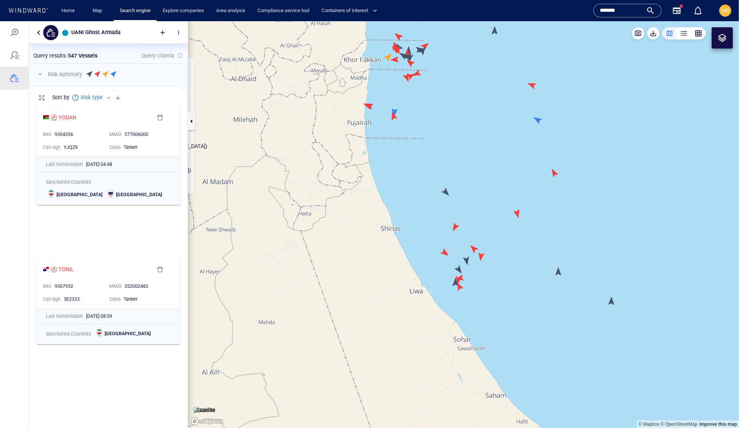
click at [458, 268] on canvas "Map" at bounding box center [463, 225] width 551 height 408
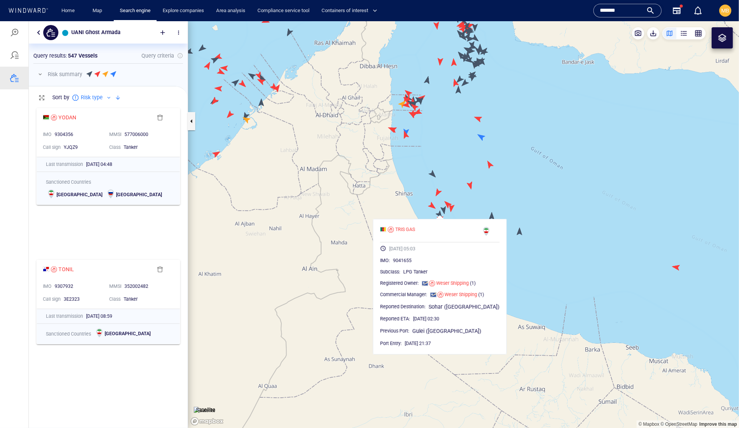
drag, startPoint x: 444, startPoint y: 135, endPoint x: 440, endPoint y: 166, distance: 32.1
click at [443, 150] on canvas "Map" at bounding box center [463, 225] width 551 height 408
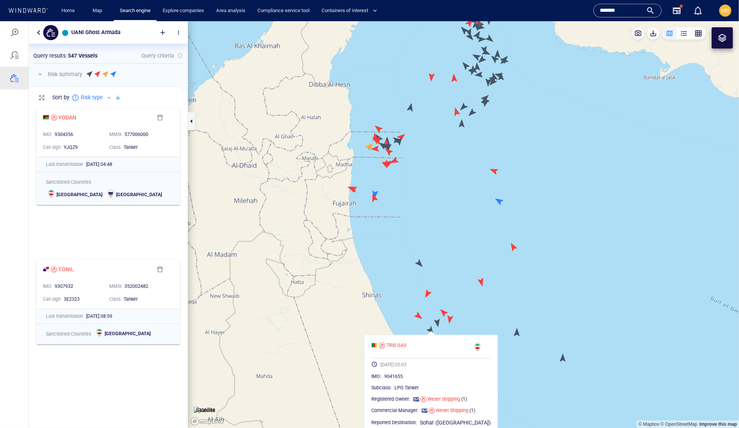
drag, startPoint x: 444, startPoint y: 155, endPoint x: 441, endPoint y: 183, distance: 28.7
click at [441, 171] on canvas "Map" at bounding box center [463, 225] width 551 height 408
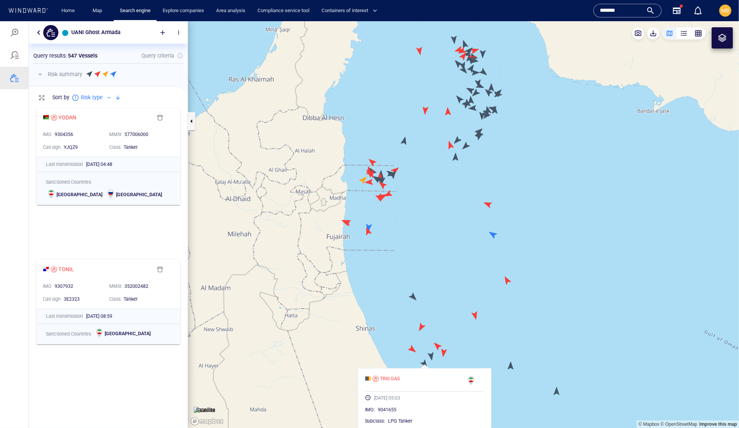
click at [457, 158] on canvas "Map" at bounding box center [463, 225] width 551 height 408
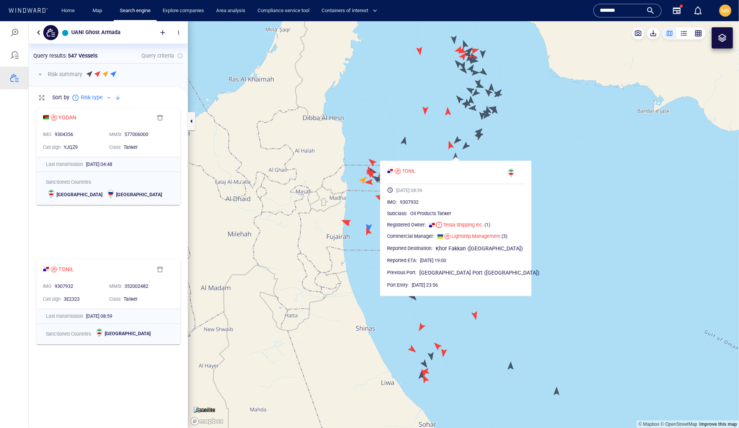
click at [474, 154] on canvas "Map" at bounding box center [463, 225] width 551 height 408
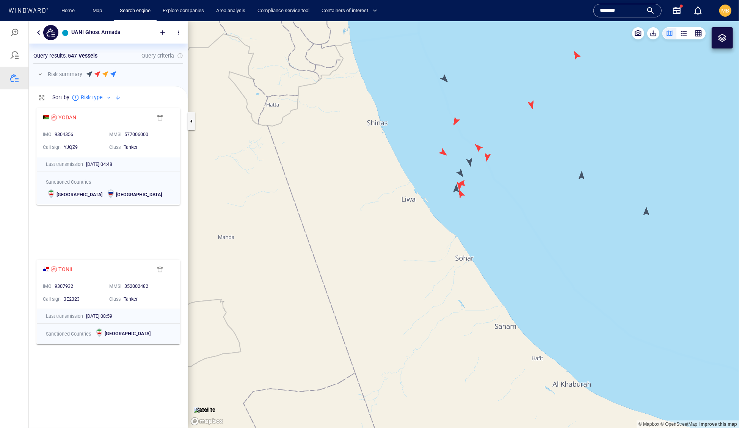
click at [462, 209] on canvas "Map" at bounding box center [463, 225] width 551 height 408
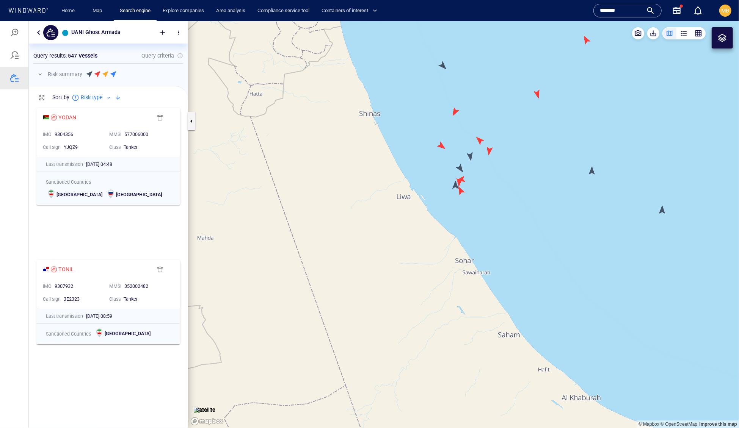
click at [454, 184] on canvas "Map" at bounding box center [463, 225] width 551 height 408
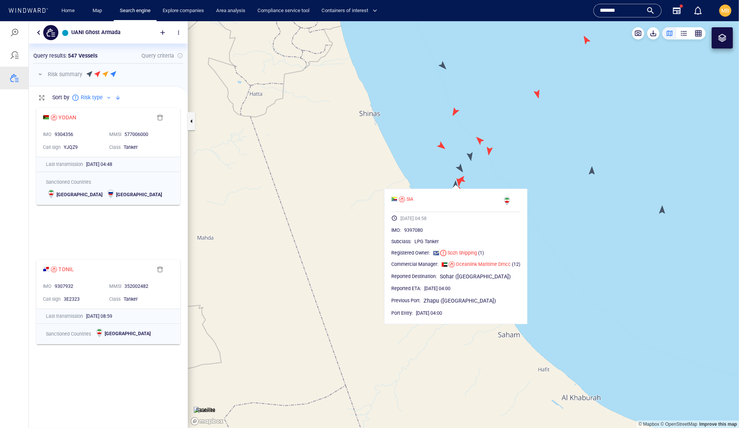
click at [460, 168] on canvas "Map" at bounding box center [463, 225] width 551 height 408
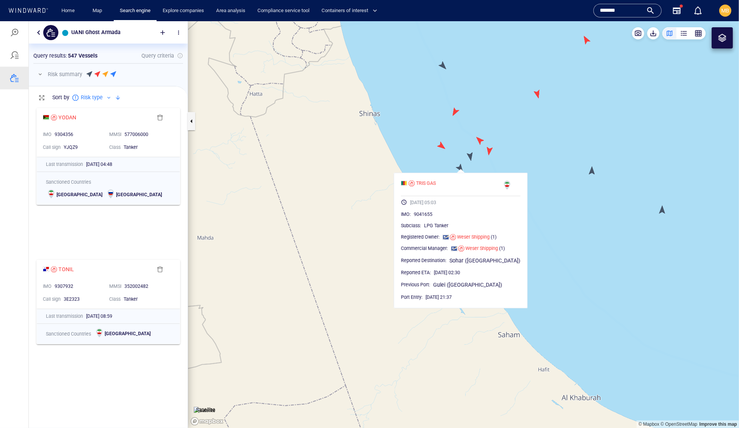
click at [472, 157] on canvas "Map" at bounding box center [463, 225] width 551 height 408
